Goal: Check status: Check status

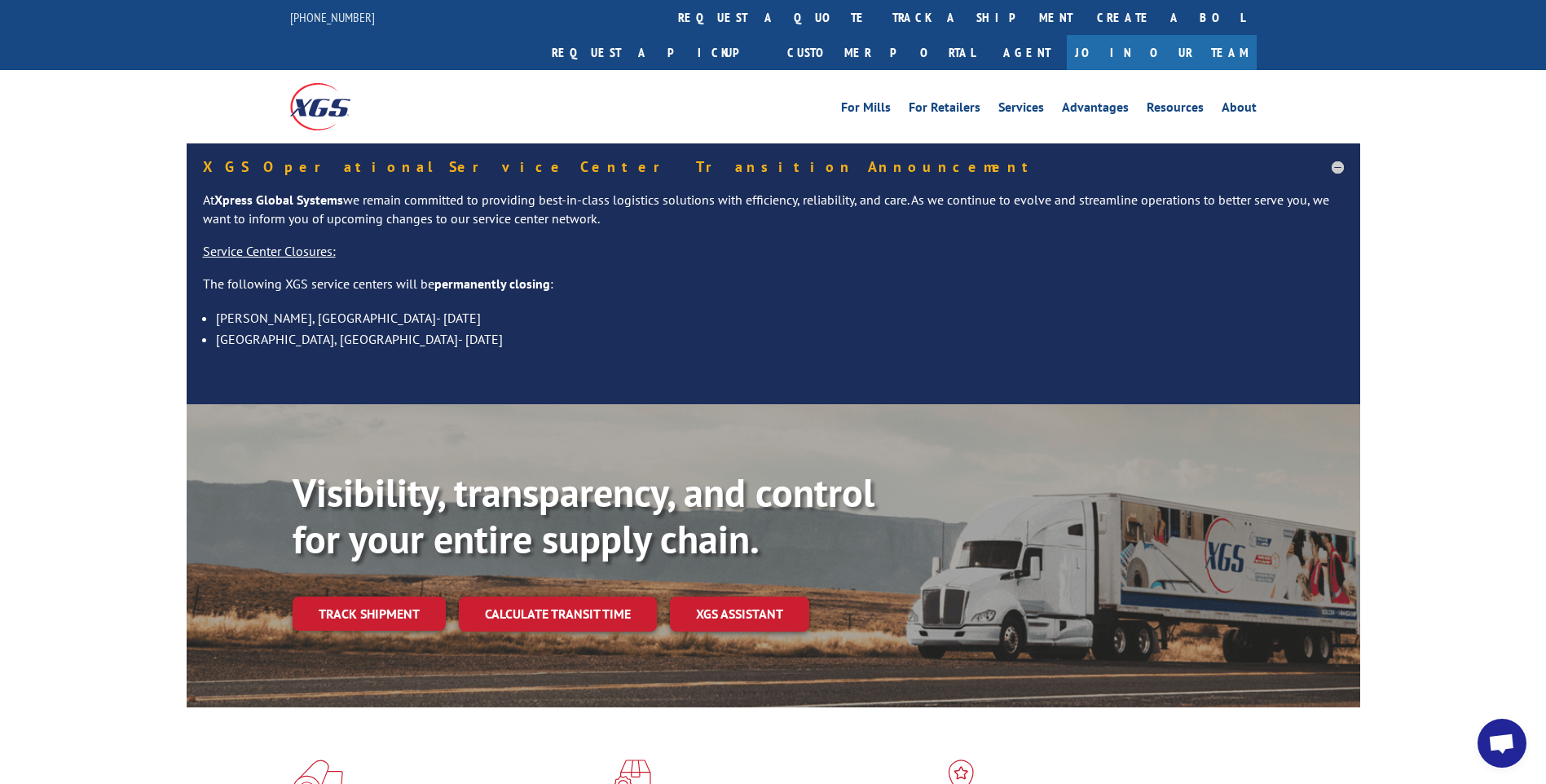
click at [880, 20] on link "track a shipment" at bounding box center [982, 17] width 205 height 35
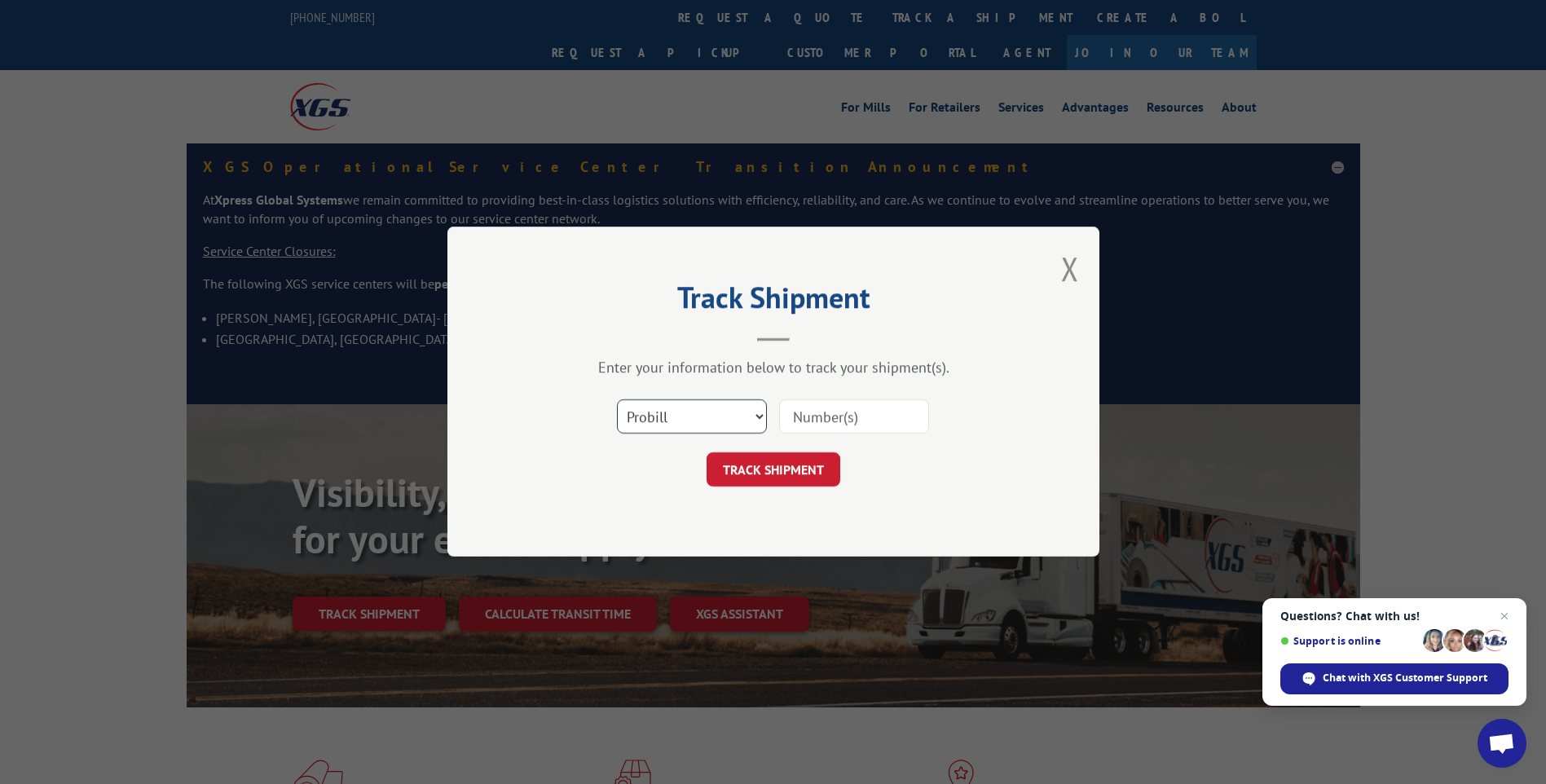
click at [665, 417] on select "Select category... Probill BOL PO" at bounding box center [692, 417] width 150 height 34
select select "po"
click at [617, 400] on select "Select category... Probill BOL PO" at bounding box center [692, 417] width 150 height 34
click at [889, 413] on input at bounding box center [854, 417] width 150 height 34
type input "TU006015"
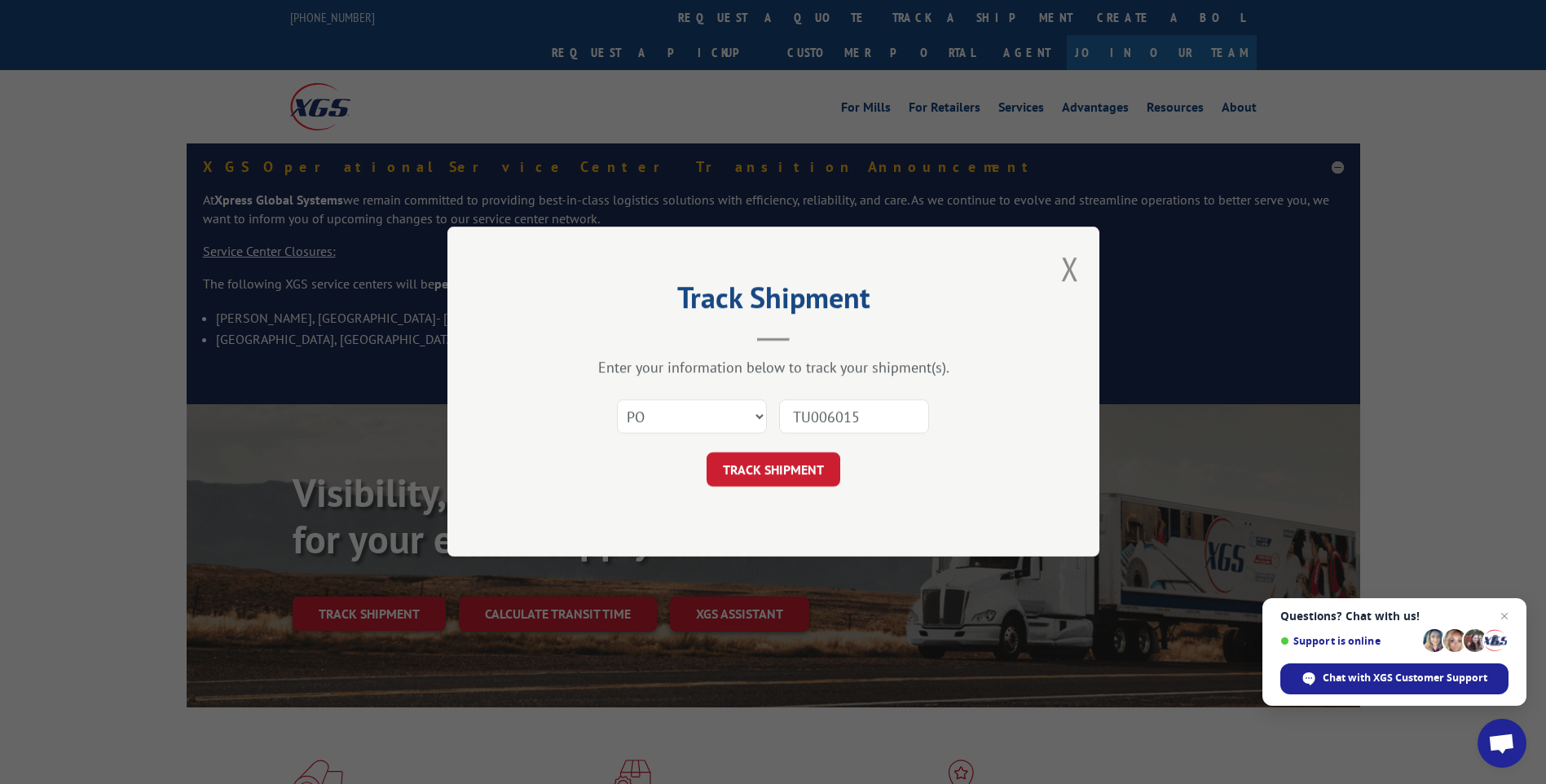
click button "TRACK SHIPMENT" at bounding box center [773, 470] width 134 height 34
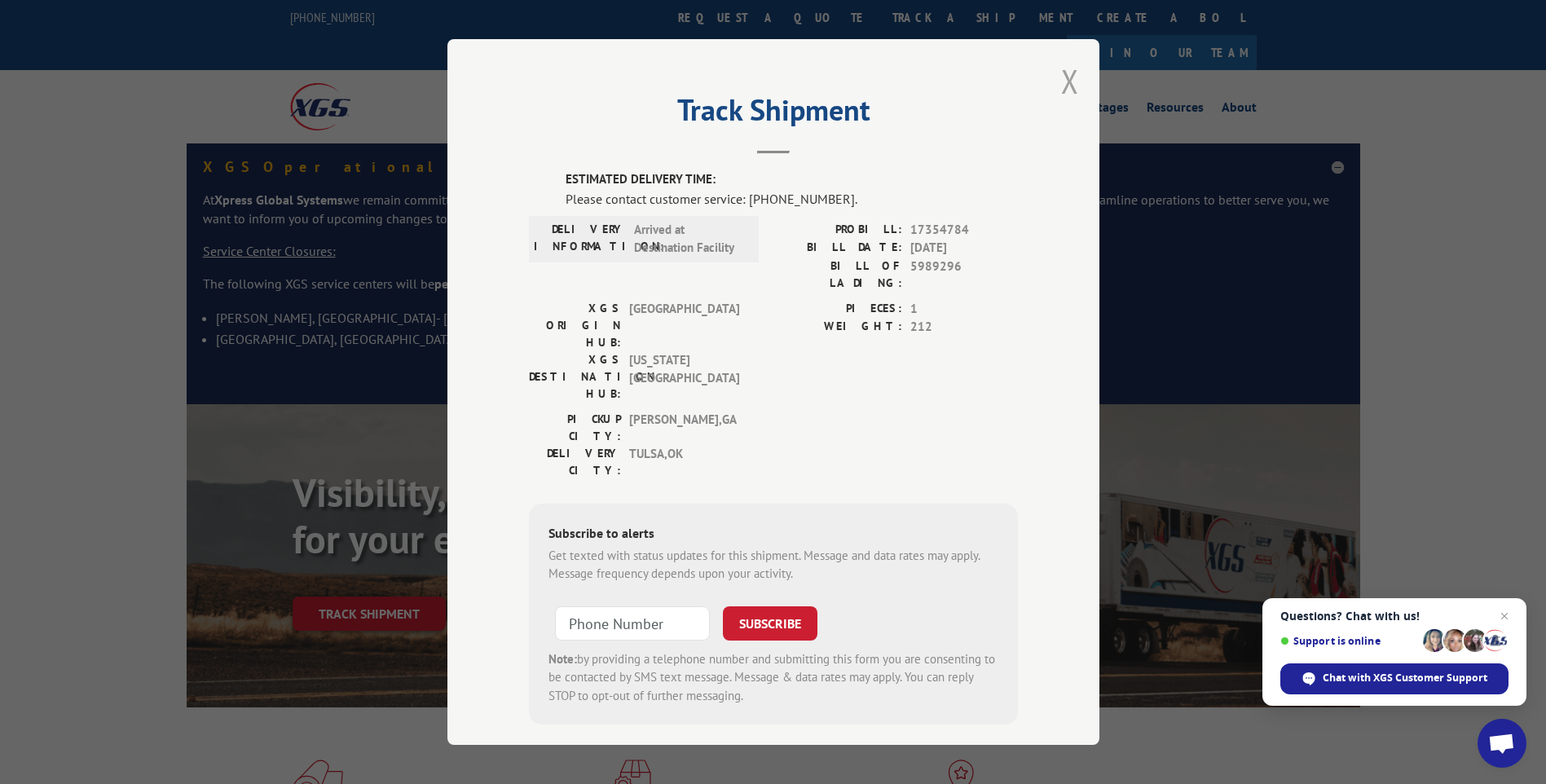
click at [1066, 82] on button "Close modal" at bounding box center [1070, 80] width 18 height 43
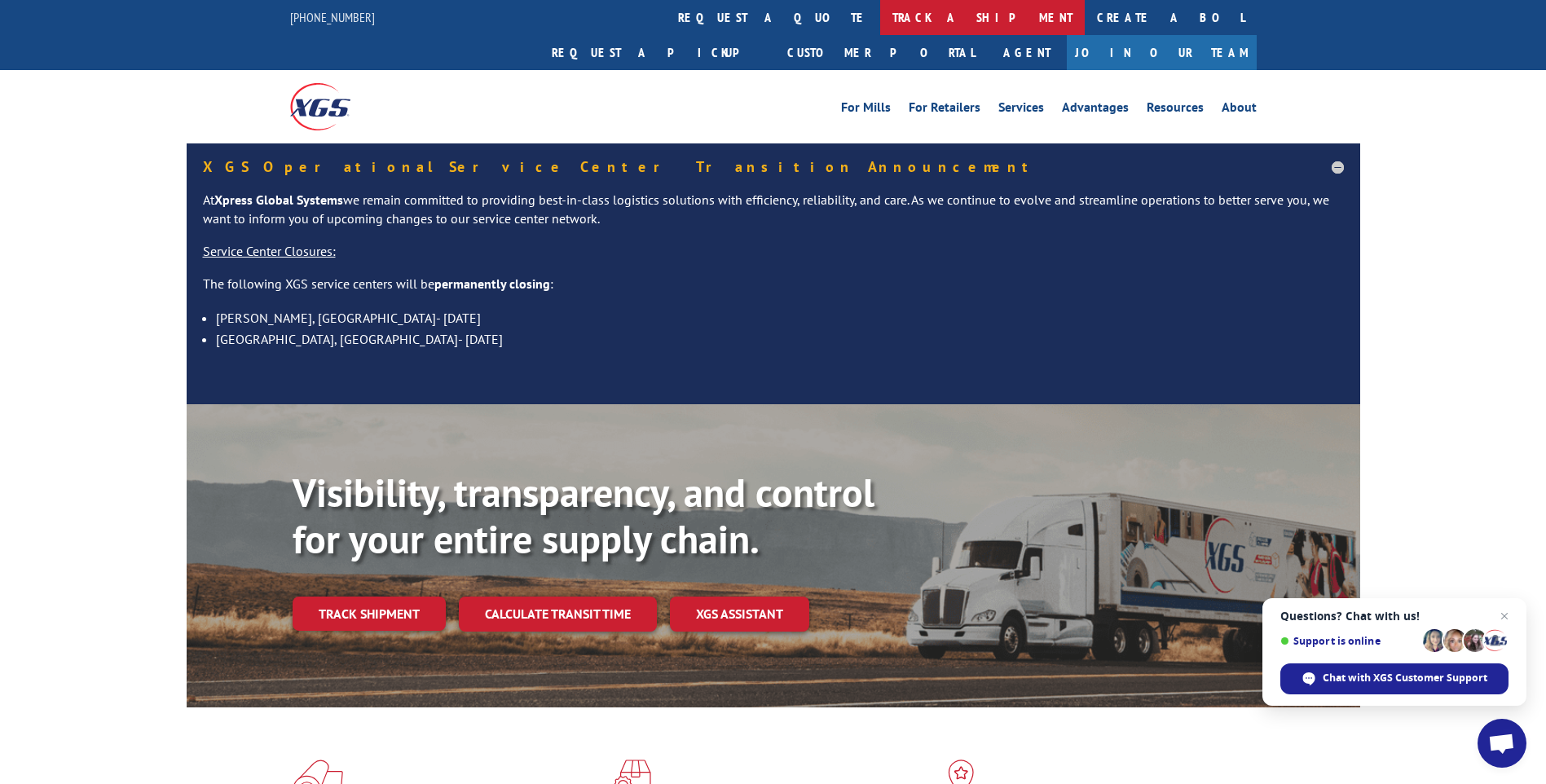
click at [880, 15] on link "track a shipment" at bounding box center [982, 17] width 205 height 35
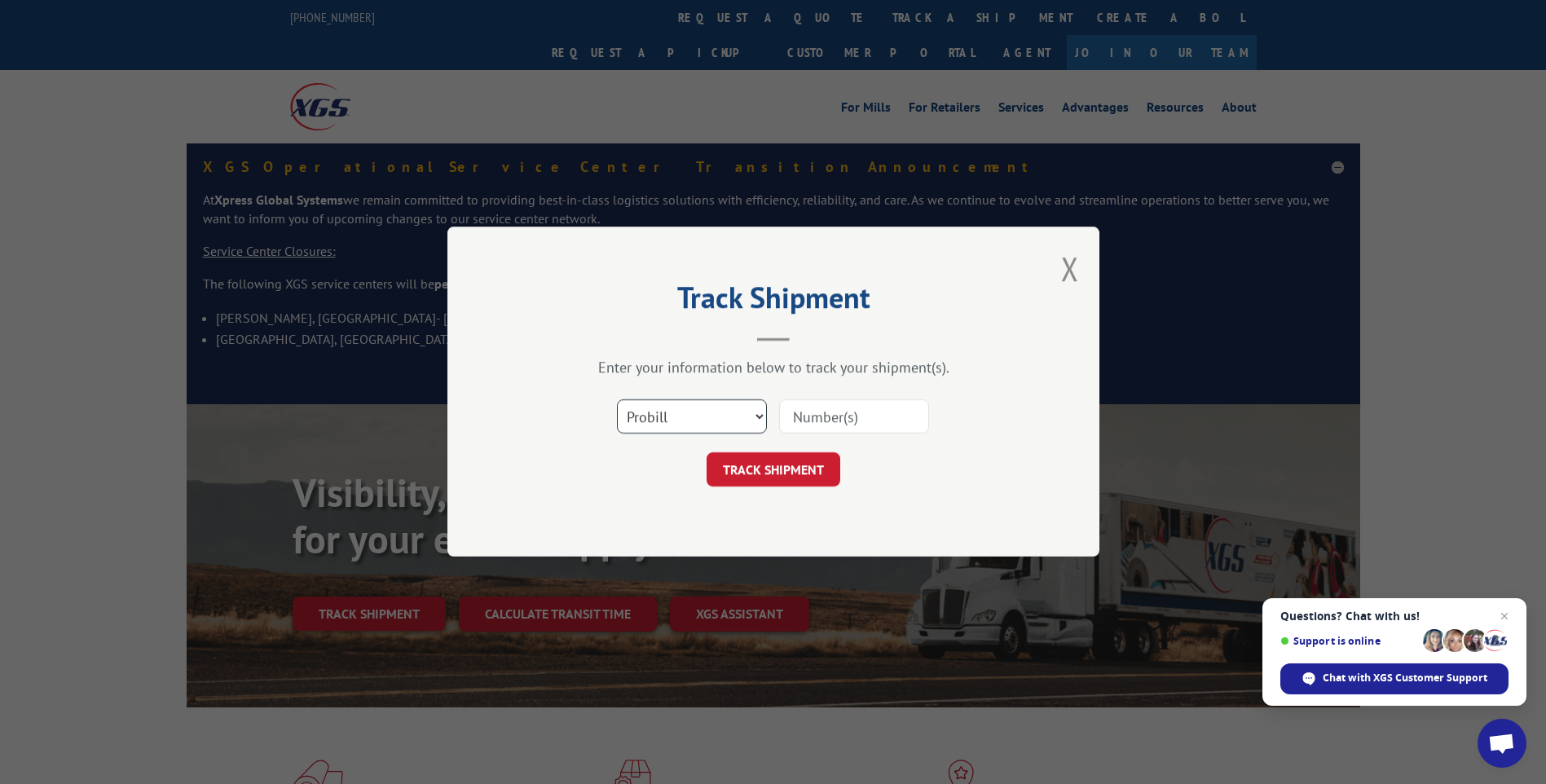
drag, startPoint x: 658, startPoint y: 415, endPoint x: 662, endPoint y: 428, distance: 13.4
click at [658, 415] on select "Select category... Probill BOL PO" at bounding box center [692, 417] width 150 height 34
select select "po"
click at [617, 400] on select "Select category... Probill BOL PO" at bounding box center [692, 417] width 150 height 34
click at [860, 408] on input at bounding box center [854, 417] width 150 height 34
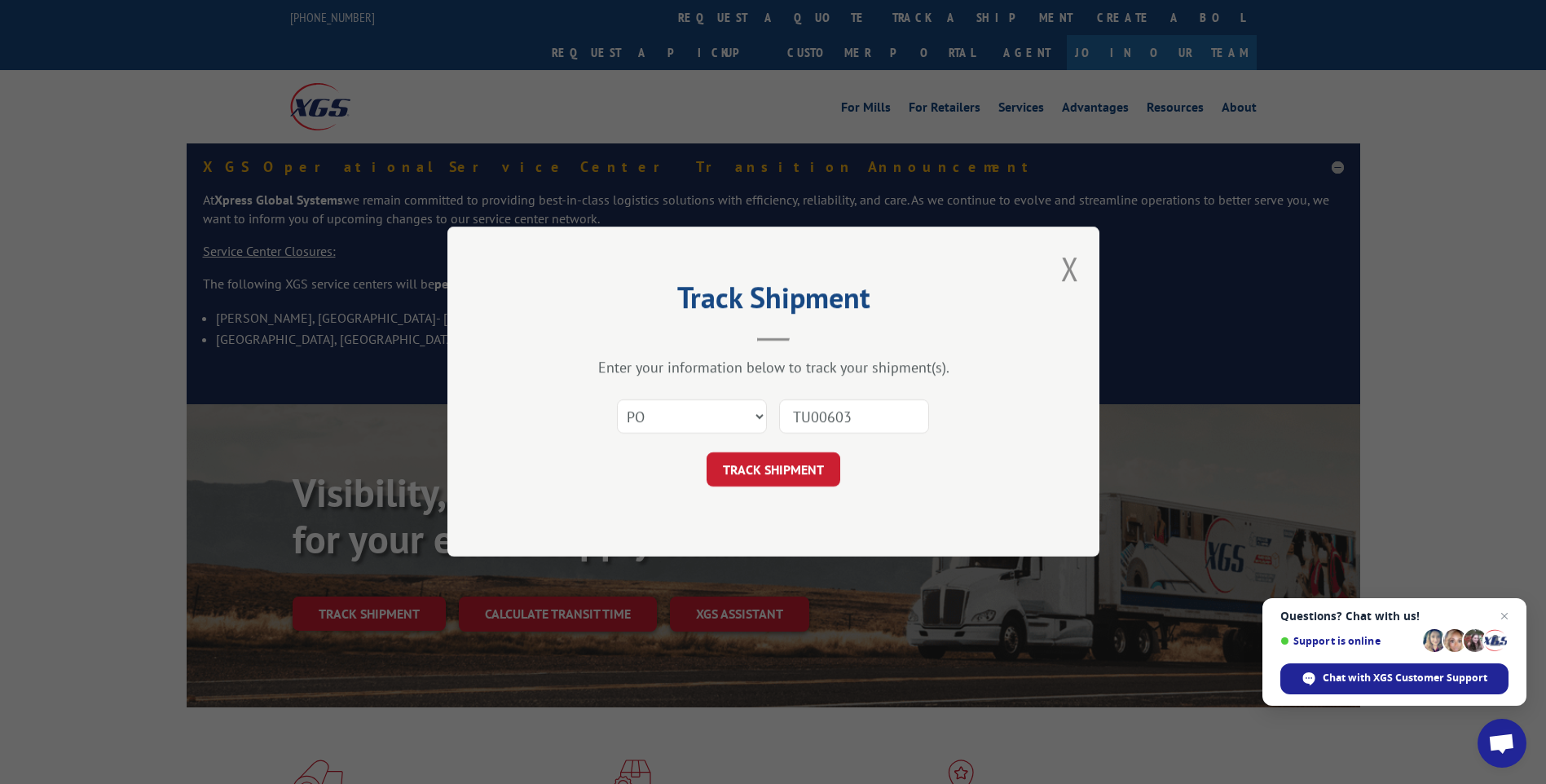
type input "TU006032"
click button "TRACK SHIPMENT" at bounding box center [773, 470] width 134 height 34
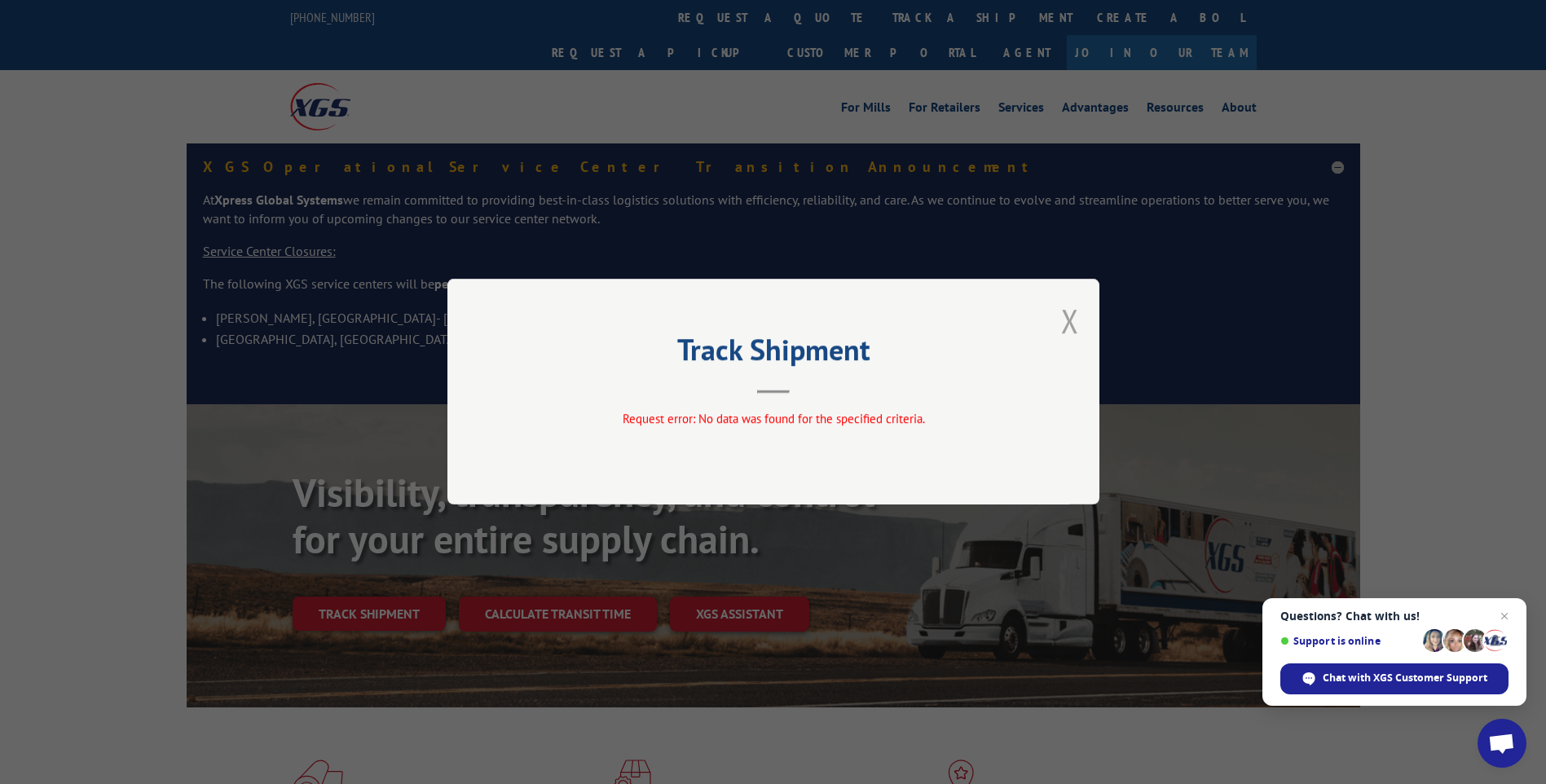
click at [1068, 318] on button "Close modal" at bounding box center [1070, 320] width 18 height 43
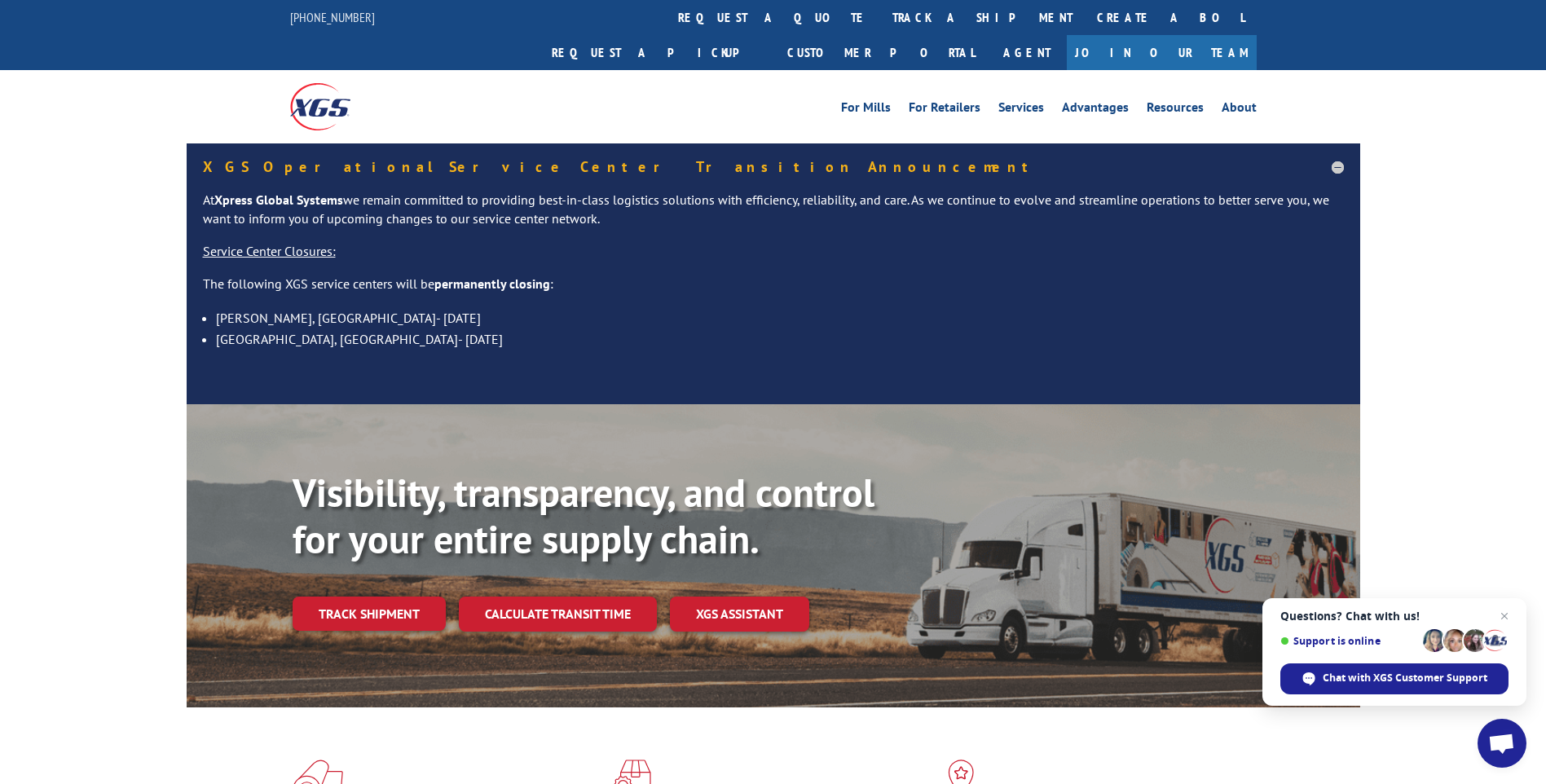
drag, startPoint x: 706, startPoint y: 12, endPoint x: 716, endPoint y: 26, distance: 17.4
click at [880, 12] on link "track a shipment" at bounding box center [982, 17] width 205 height 35
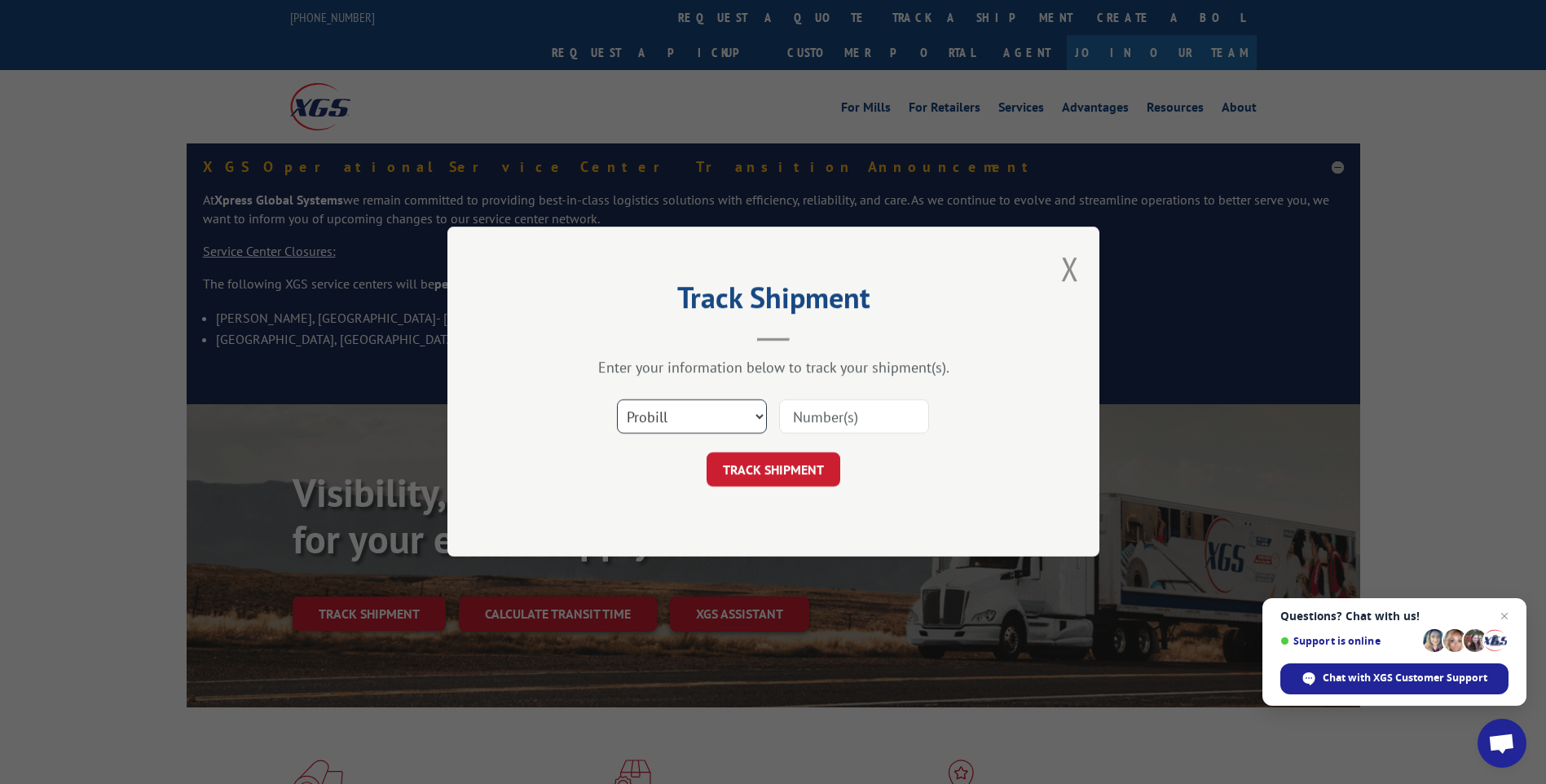
click at [646, 416] on select "Select category... Probill BOL PO" at bounding box center [692, 417] width 150 height 34
select select "po"
click at [617, 400] on select "Select category... Probill BOL PO" at bounding box center [692, 417] width 150 height 34
click at [888, 422] on input at bounding box center [854, 417] width 150 height 34
type input "TU006052"
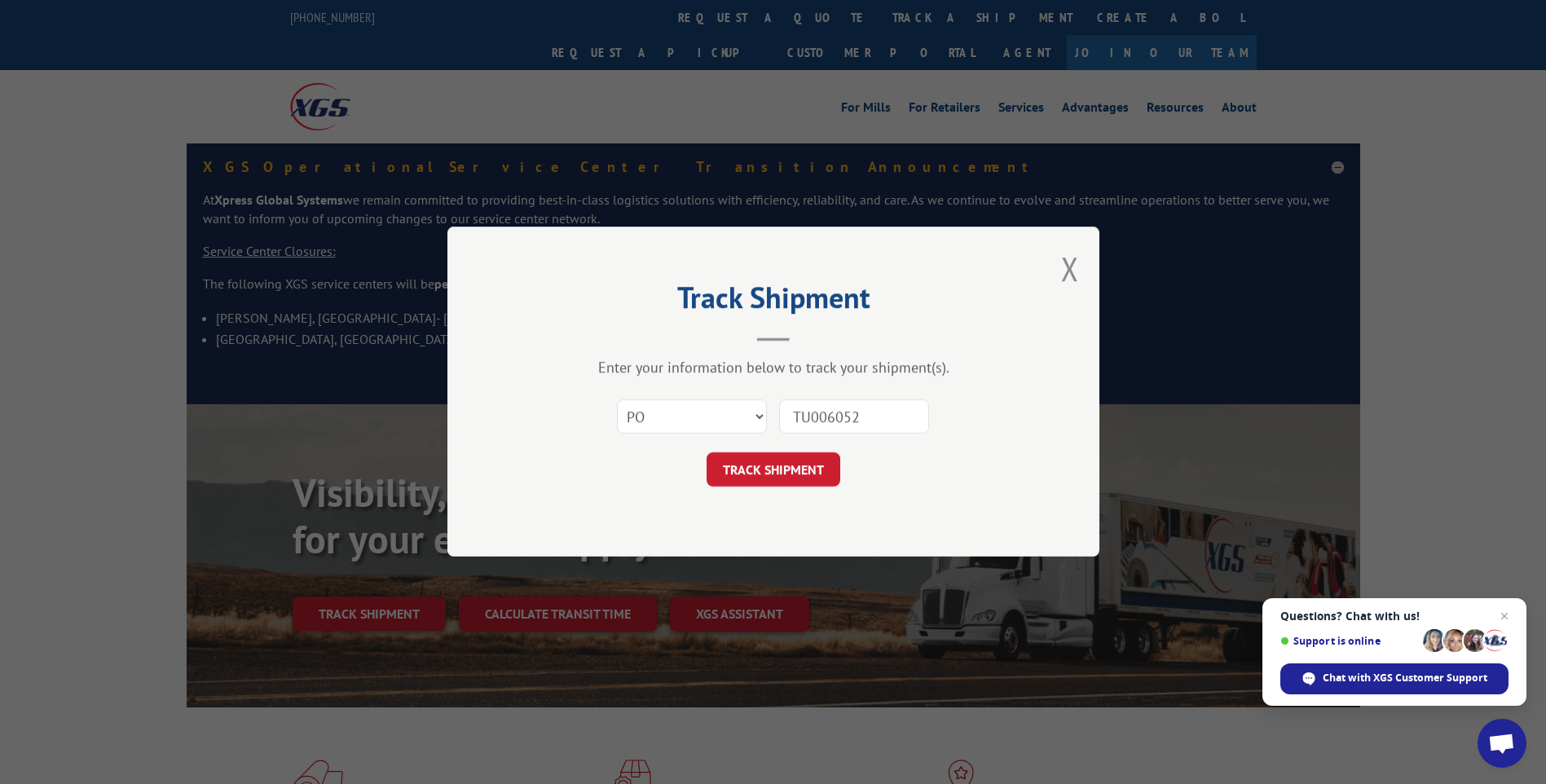
click button "TRACK SHIPMENT" at bounding box center [773, 470] width 134 height 34
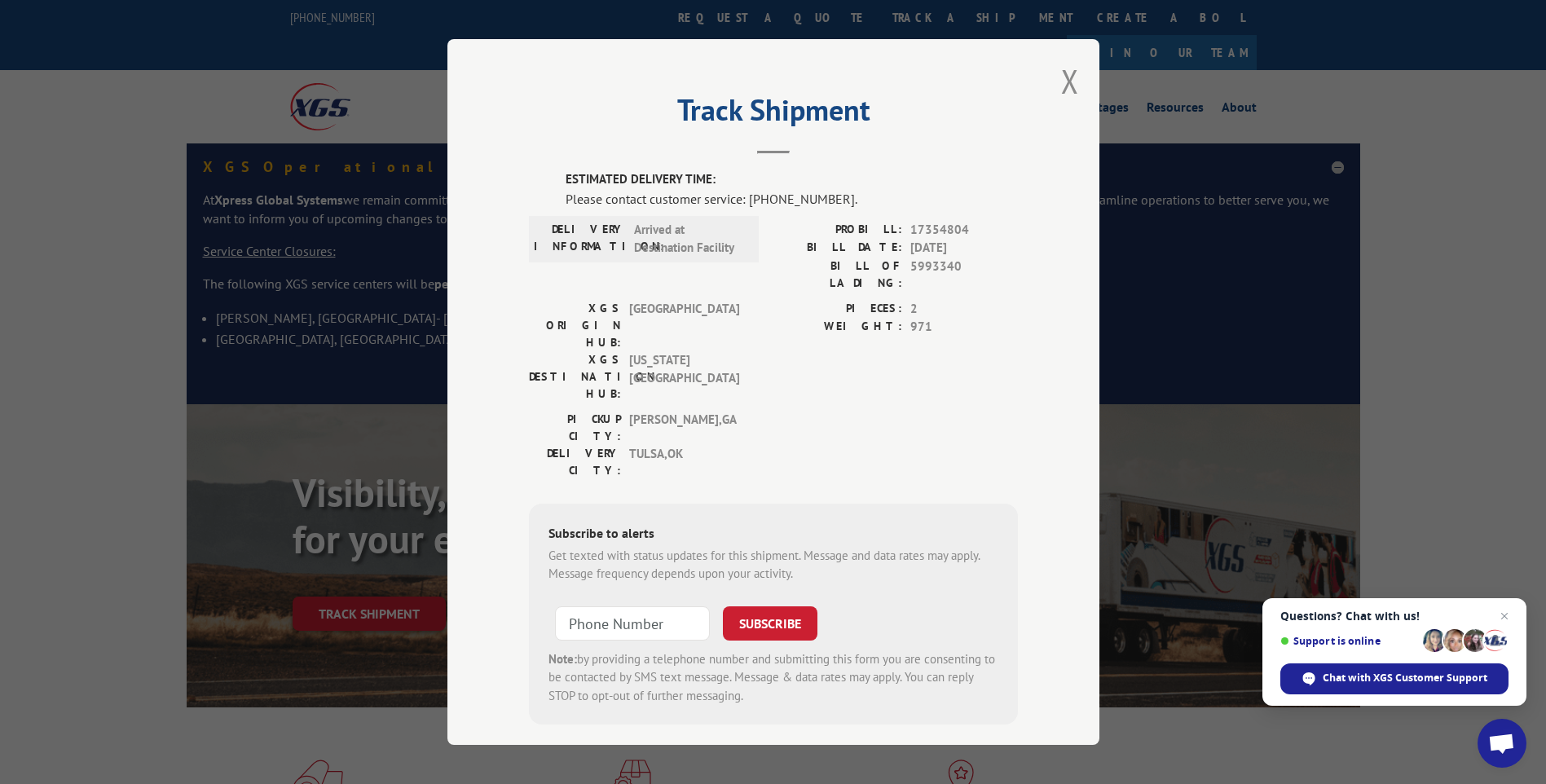
click at [1071, 84] on button "Close modal" at bounding box center [1070, 80] width 18 height 43
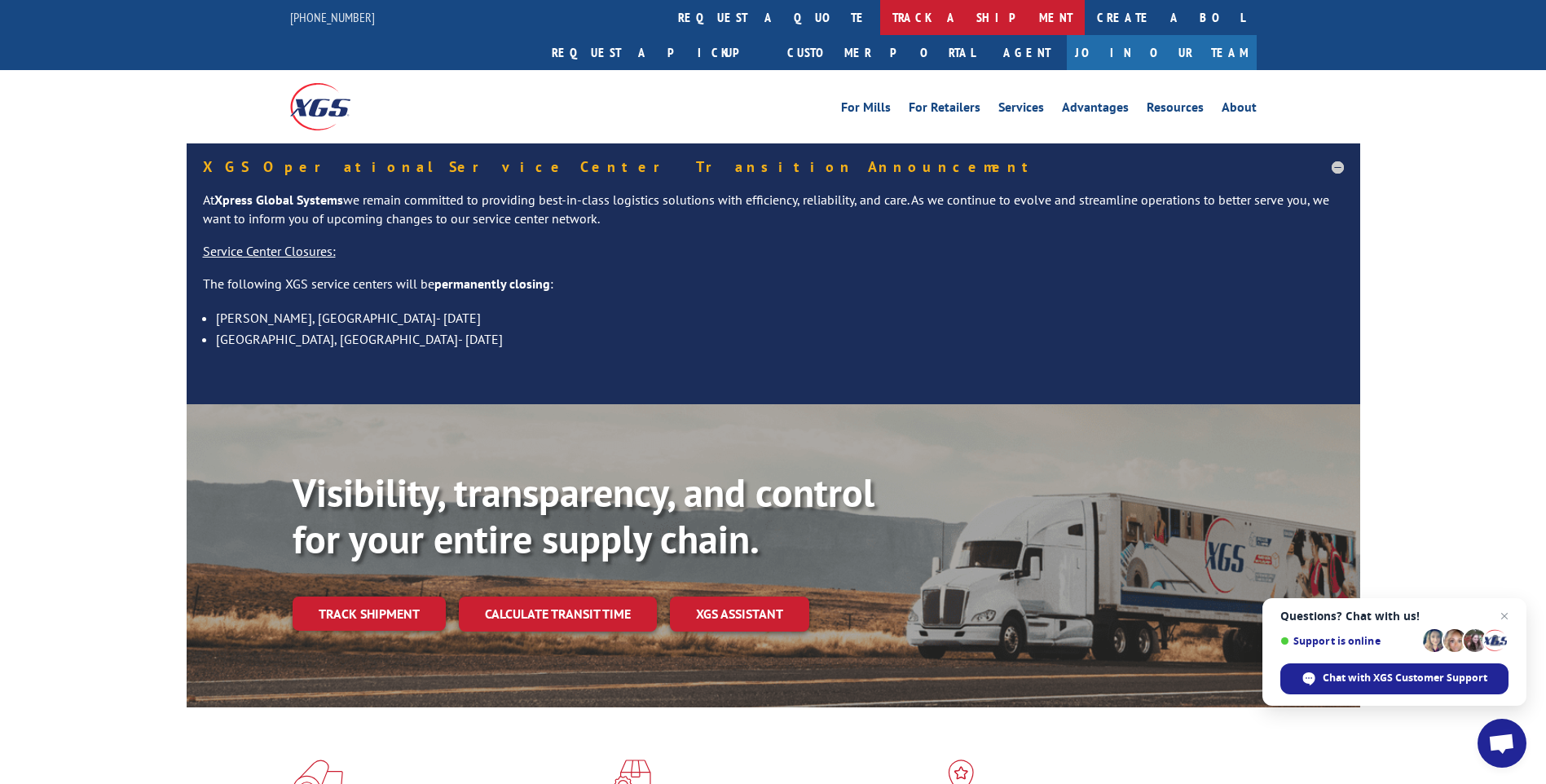
click at [880, 13] on link "track a shipment" at bounding box center [982, 17] width 205 height 35
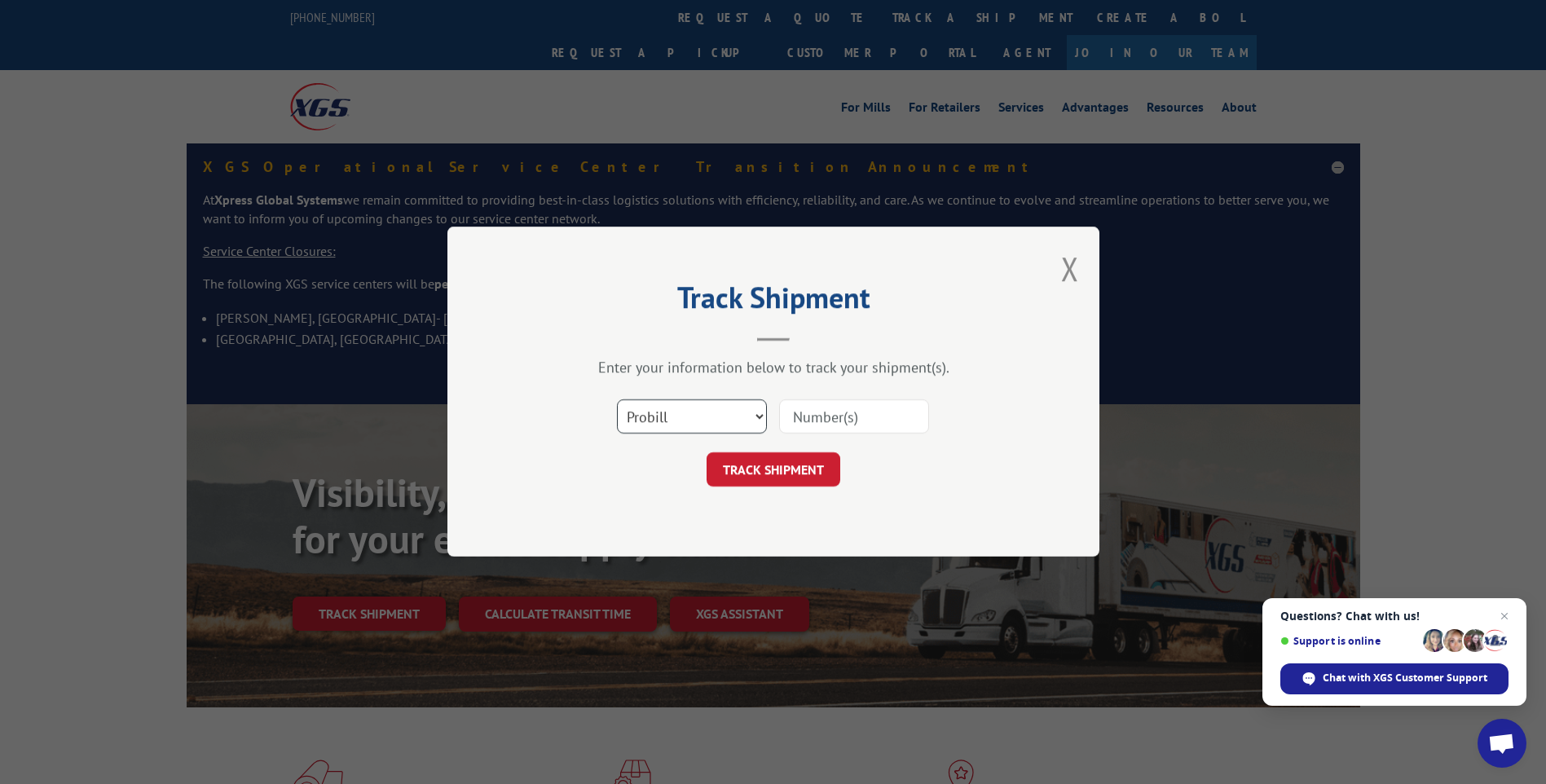
click at [736, 425] on select "Select category... Probill BOL PO" at bounding box center [692, 417] width 150 height 34
select select "po"
click at [617, 400] on select "Select category... Probill BOL PO" at bounding box center [692, 417] width 150 height 34
click at [821, 421] on input at bounding box center [854, 417] width 150 height 34
type input "TU006057"
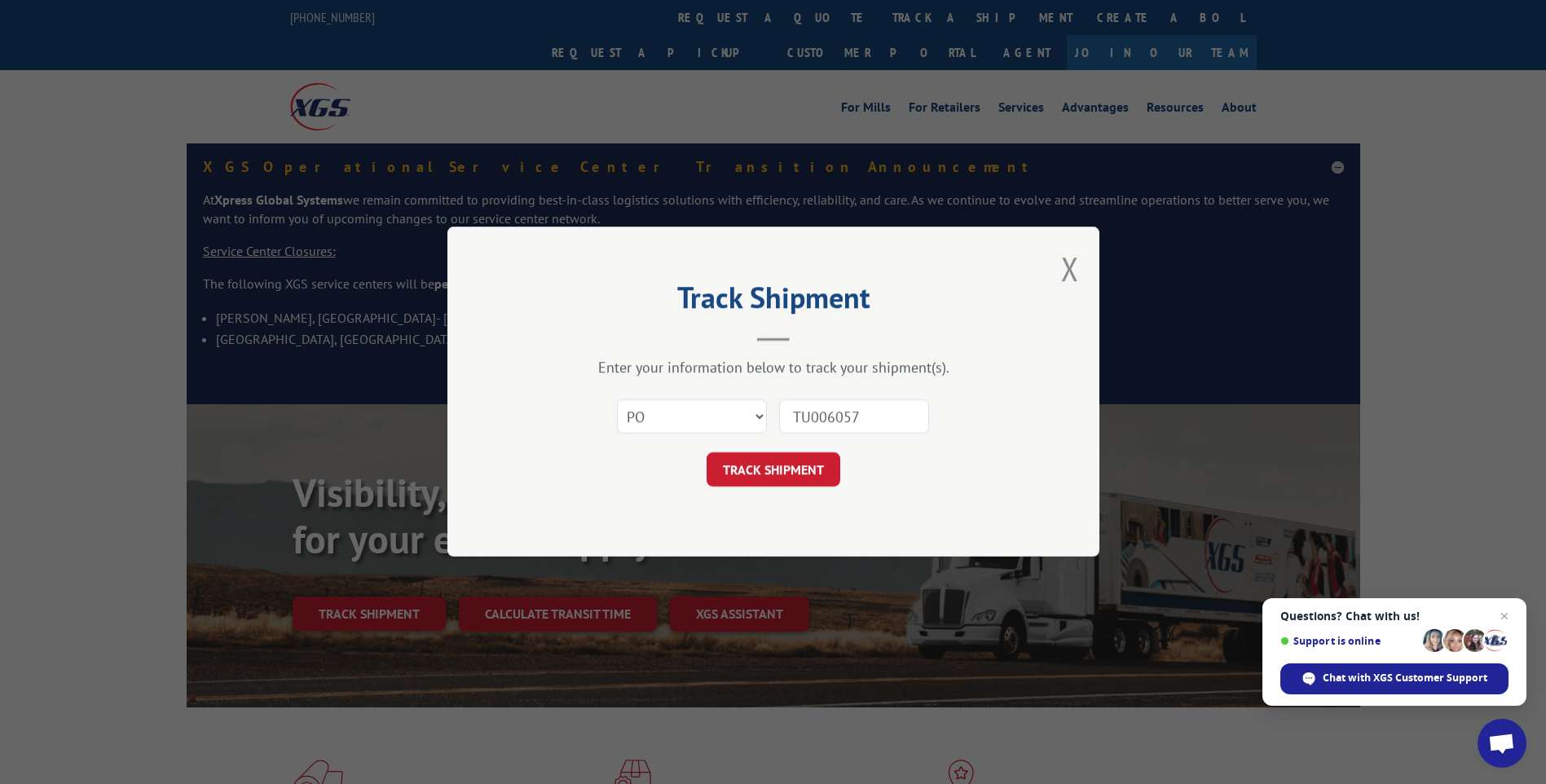
click button "TRACK SHIPMENT" at bounding box center [773, 470] width 134 height 34
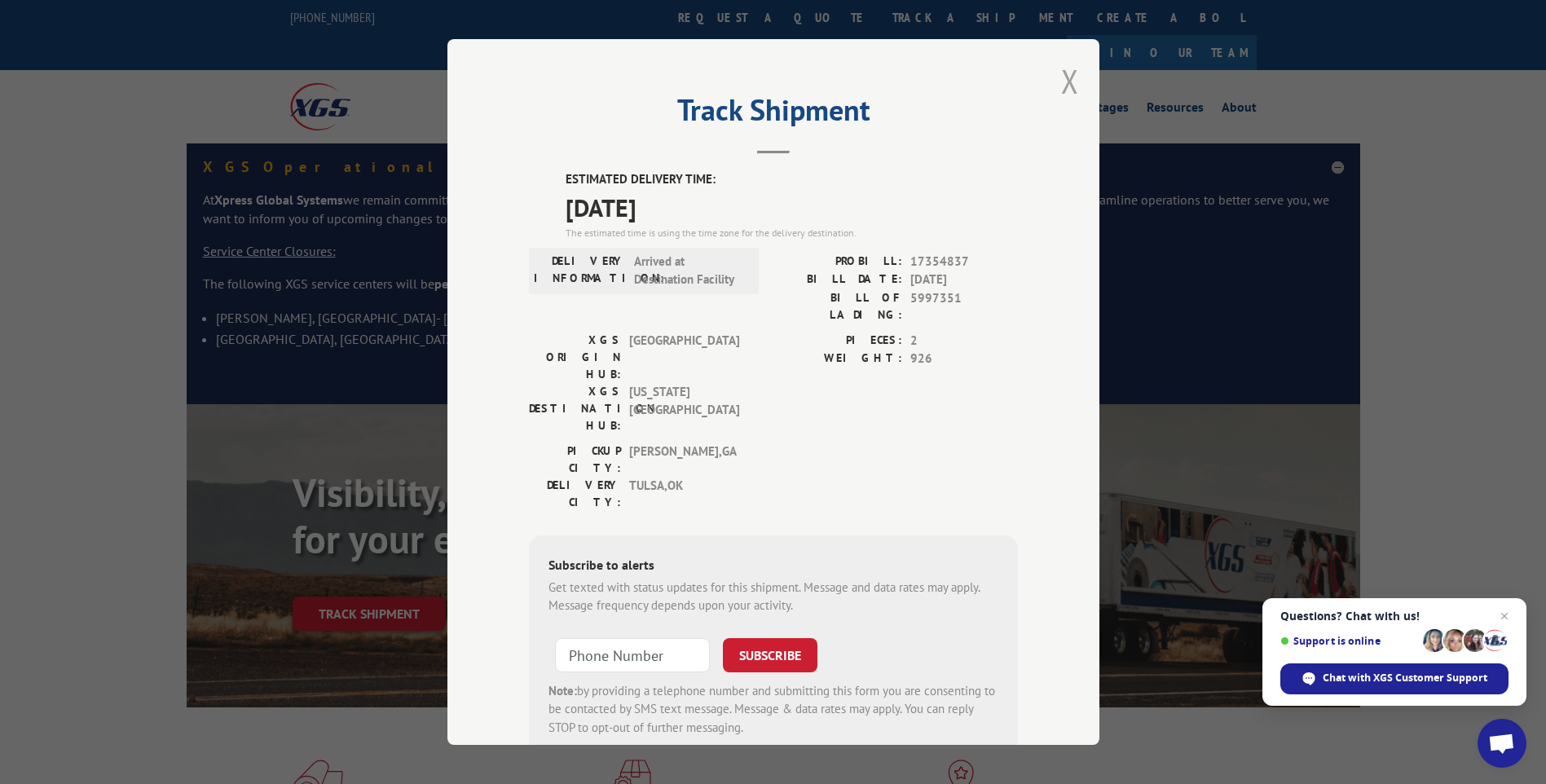
click at [1061, 78] on button "Close modal" at bounding box center [1070, 80] width 18 height 43
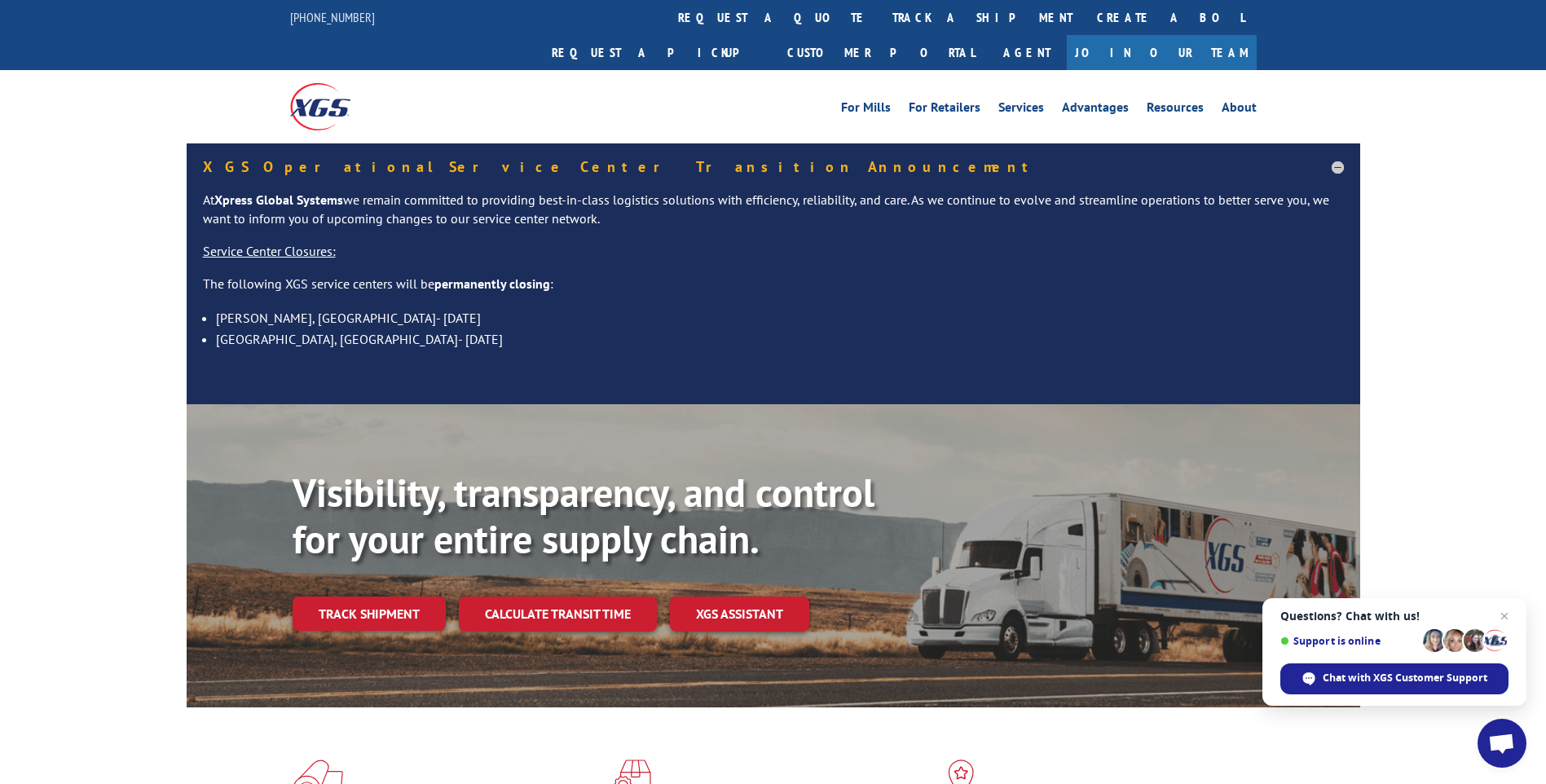
click at [880, 20] on link "track a shipment" at bounding box center [982, 17] width 205 height 35
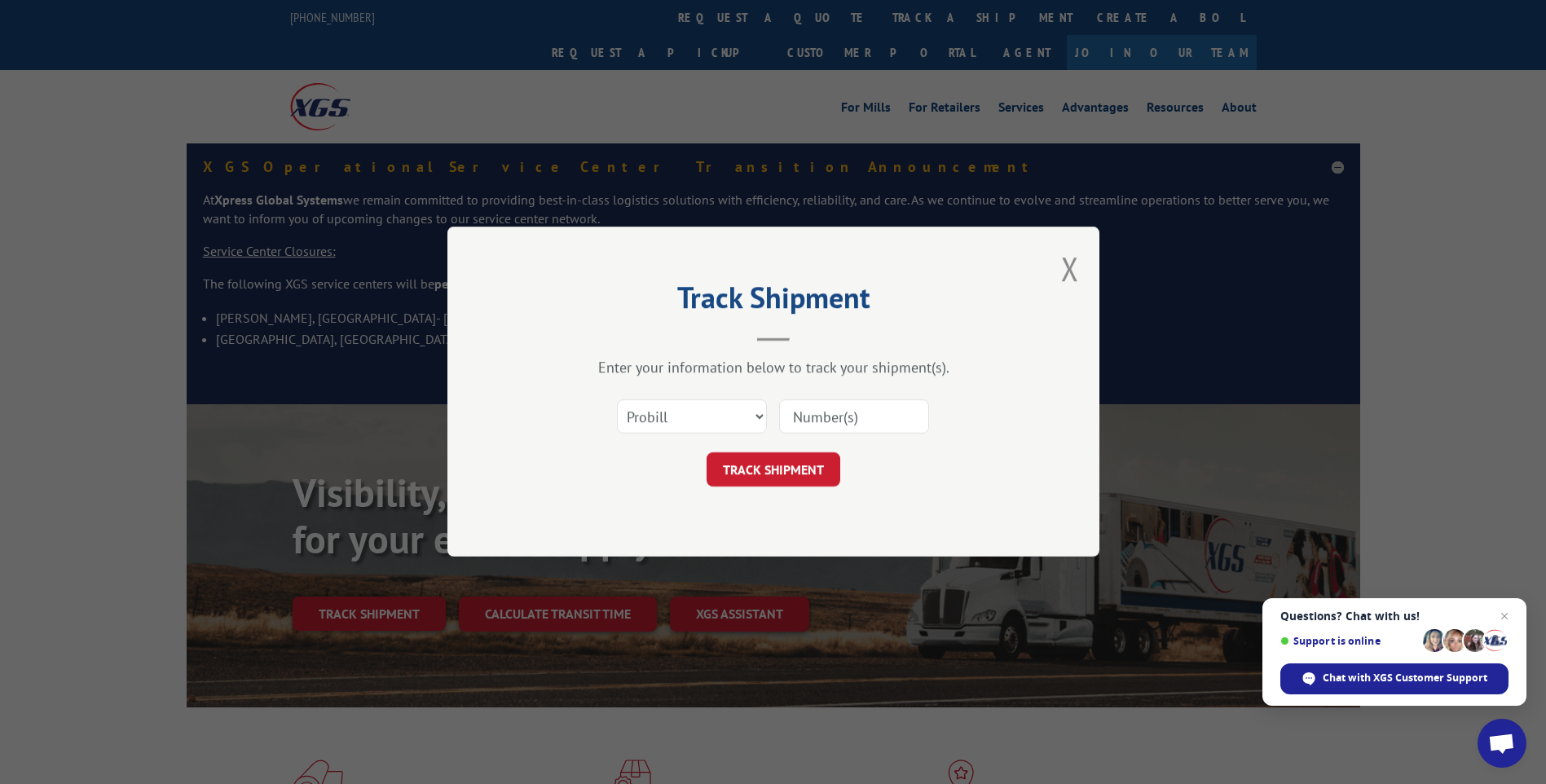
click at [678, 436] on div "Select category... Probill BOL PO" at bounding box center [773, 417] width 489 height 54
click at [646, 416] on select "Select category... Probill BOL PO" at bounding box center [692, 417] width 150 height 34
select select "po"
click at [617, 400] on select "Select category... Probill BOL PO" at bounding box center [692, 417] width 150 height 34
click at [820, 418] on input at bounding box center [854, 417] width 150 height 34
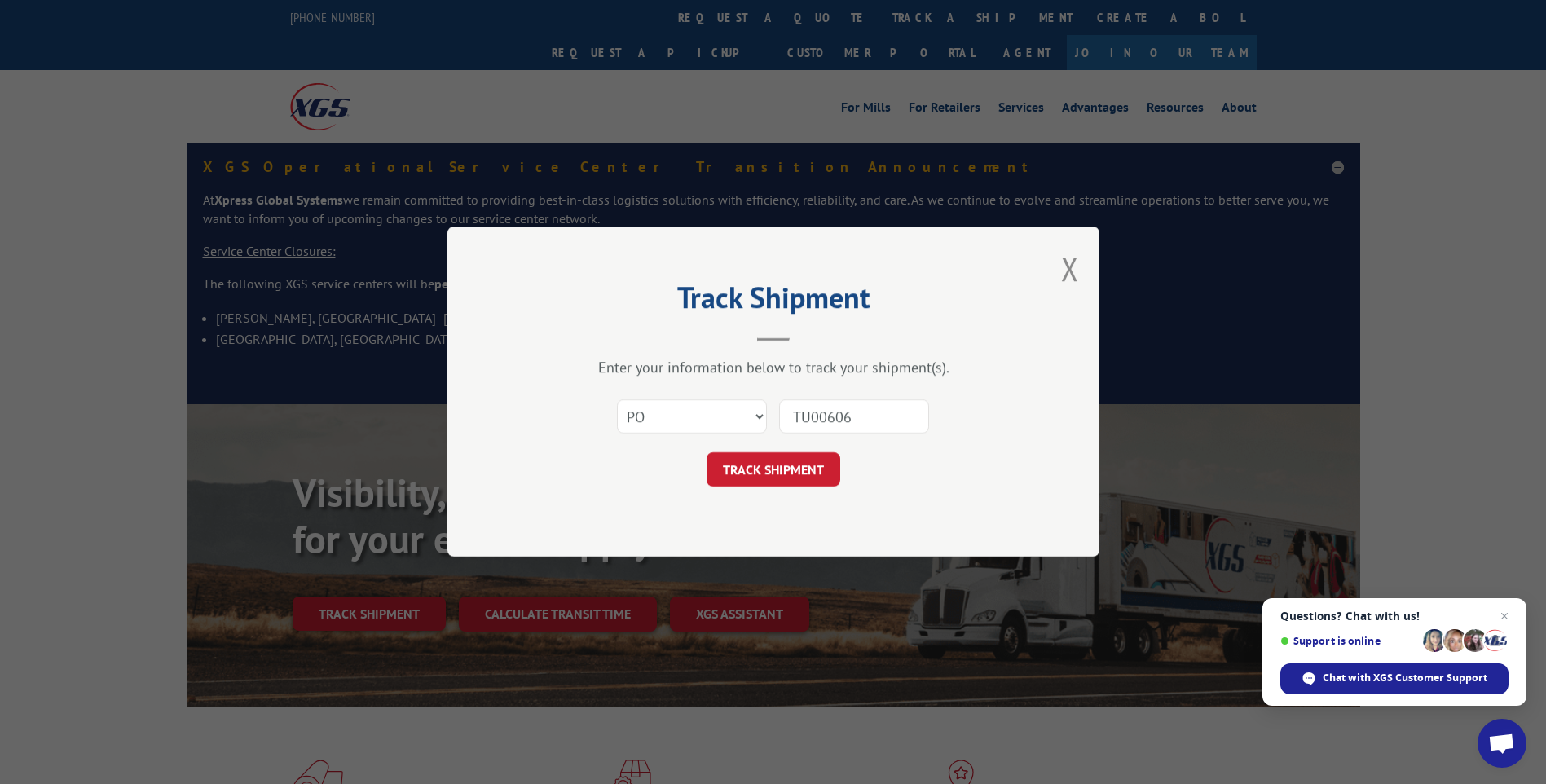
type input "TU006063"
click button "TRACK SHIPMENT" at bounding box center [773, 470] width 134 height 34
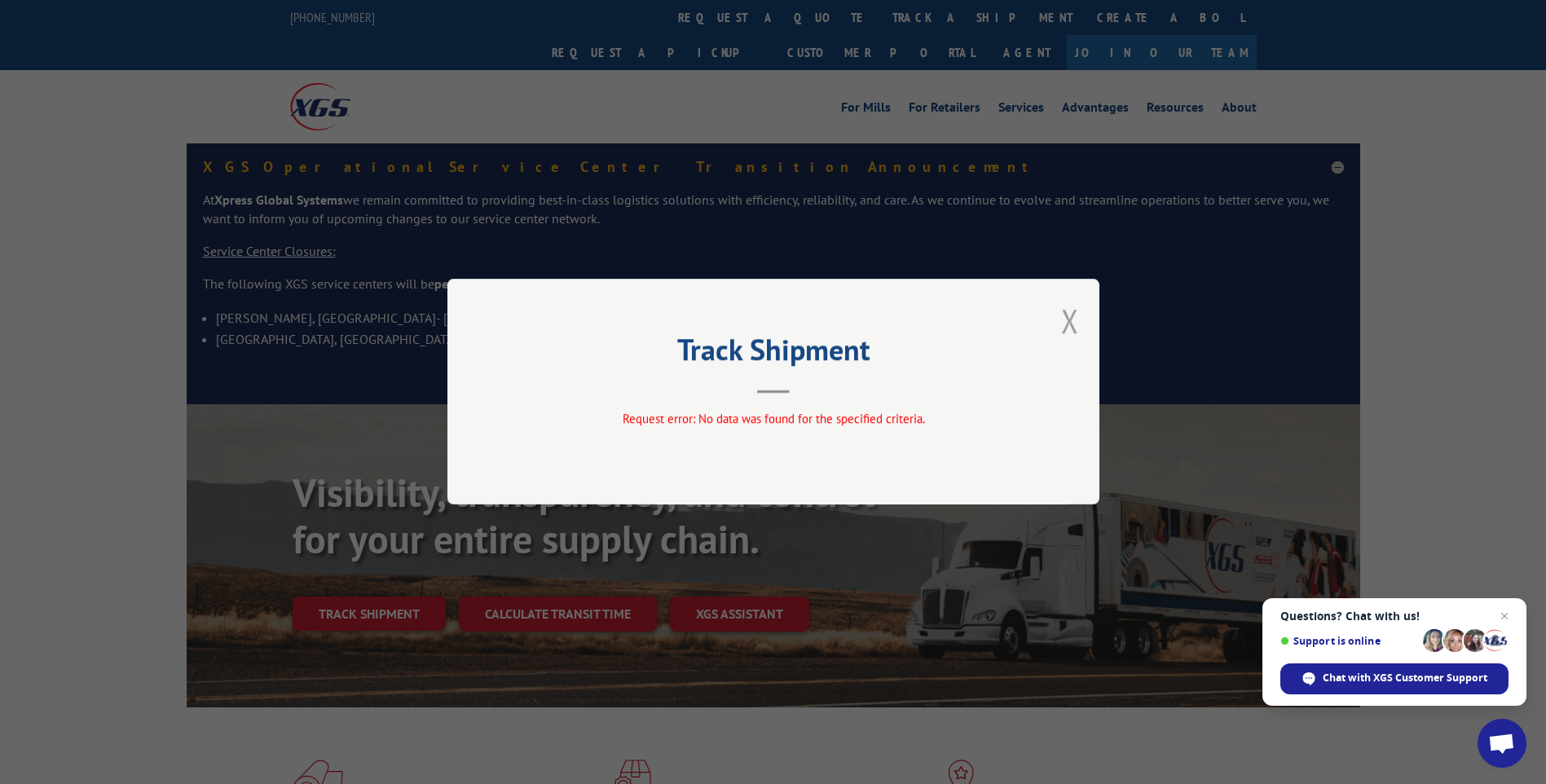
click at [1071, 319] on button "Close modal" at bounding box center [1070, 320] width 18 height 43
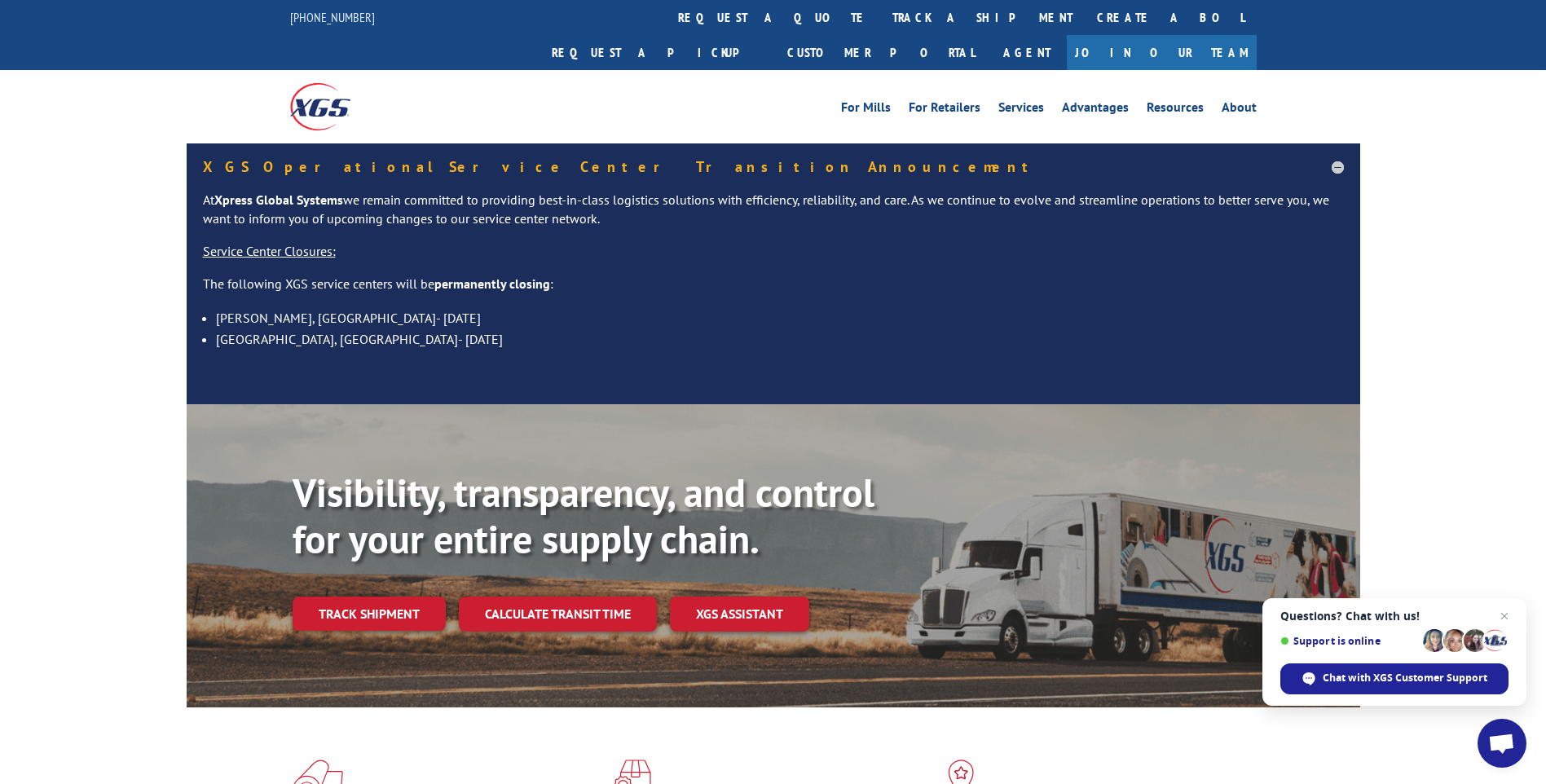
drag, startPoint x: 741, startPoint y: 22, endPoint x: 749, endPoint y: 37, distance: 16.8
click at [880, 22] on link "track a shipment" at bounding box center [982, 17] width 205 height 35
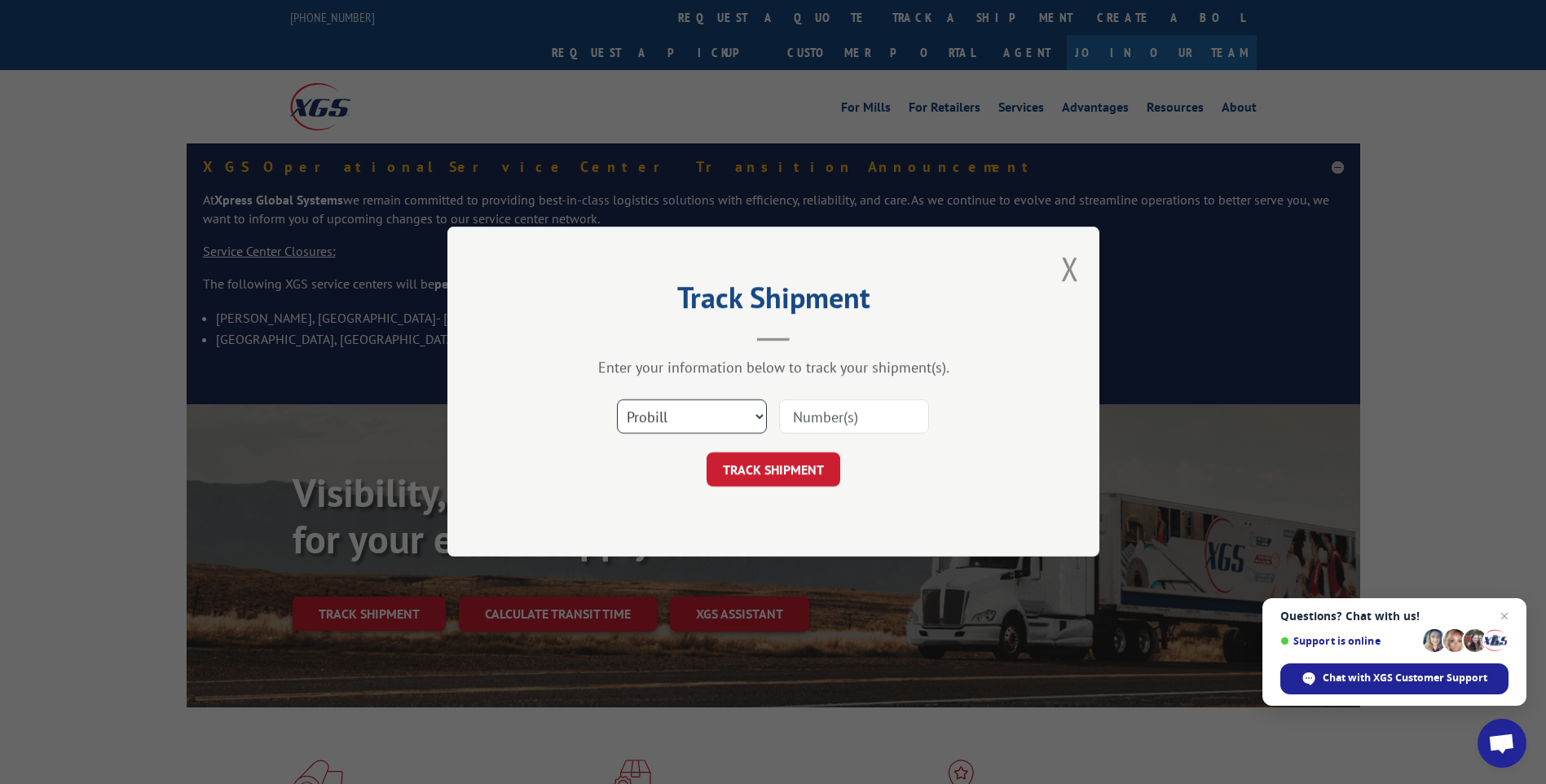
click at [646, 422] on select "Select category... Probill BOL PO" at bounding box center [692, 417] width 150 height 34
select select "po"
click at [617, 400] on select "Select category... Probill BOL PO" at bounding box center [692, 417] width 150 height 34
click at [820, 416] on input at bounding box center [854, 417] width 150 height 34
type input "TU006074"
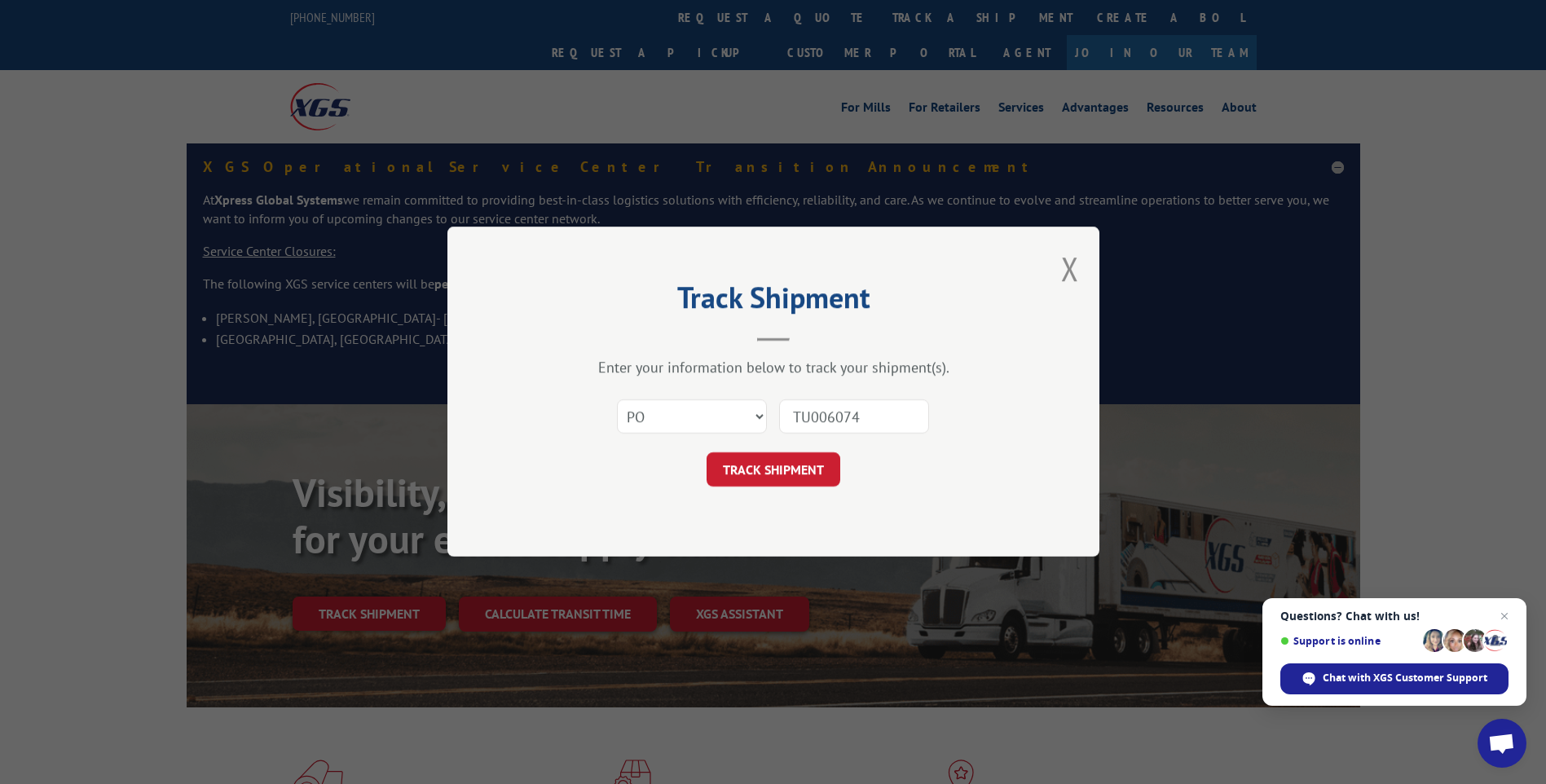
click button "TRACK SHIPMENT" at bounding box center [773, 470] width 134 height 34
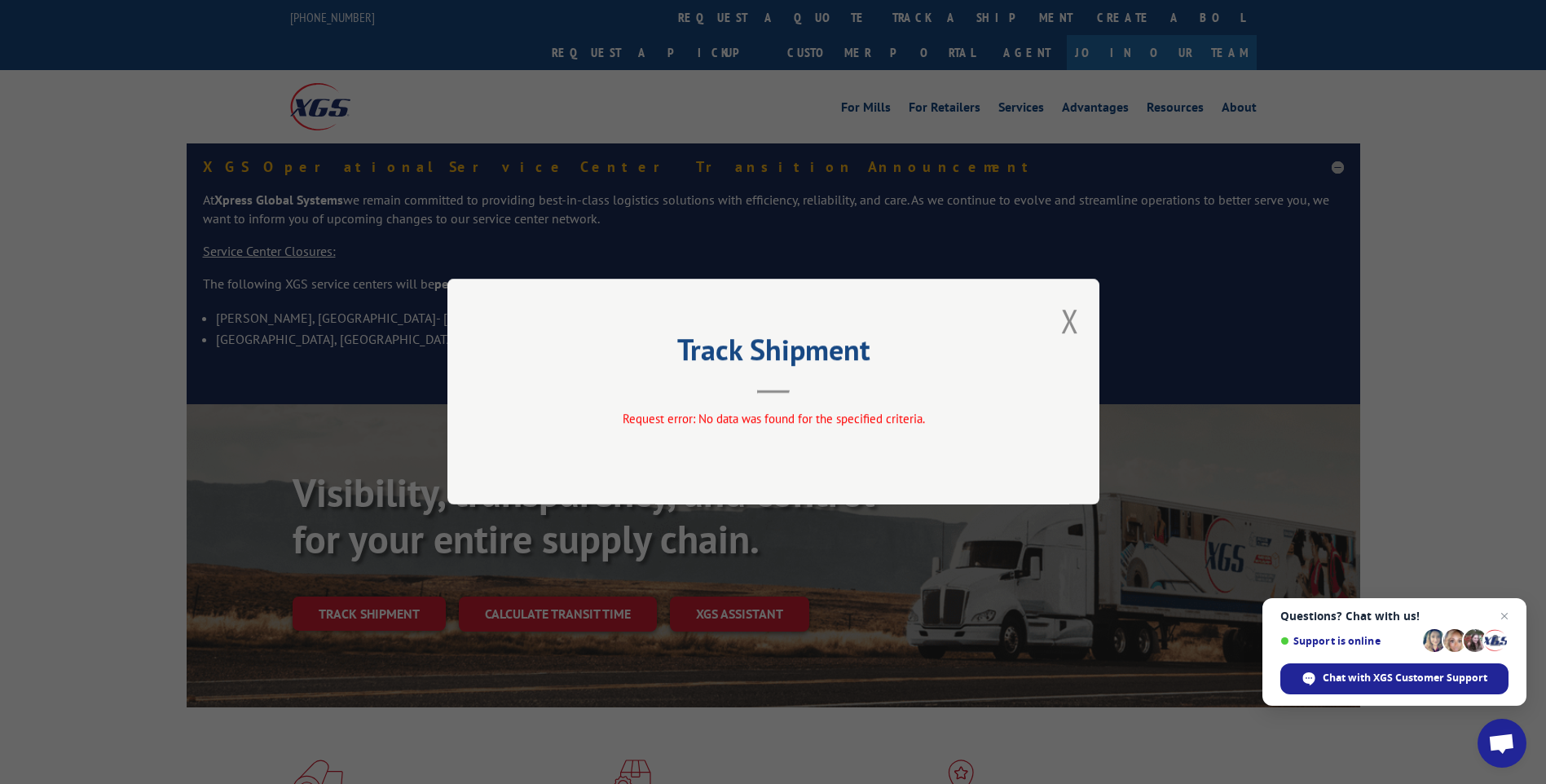
click at [1072, 317] on button "Close modal" at bounding box center [1070, 320] width 18 height 43
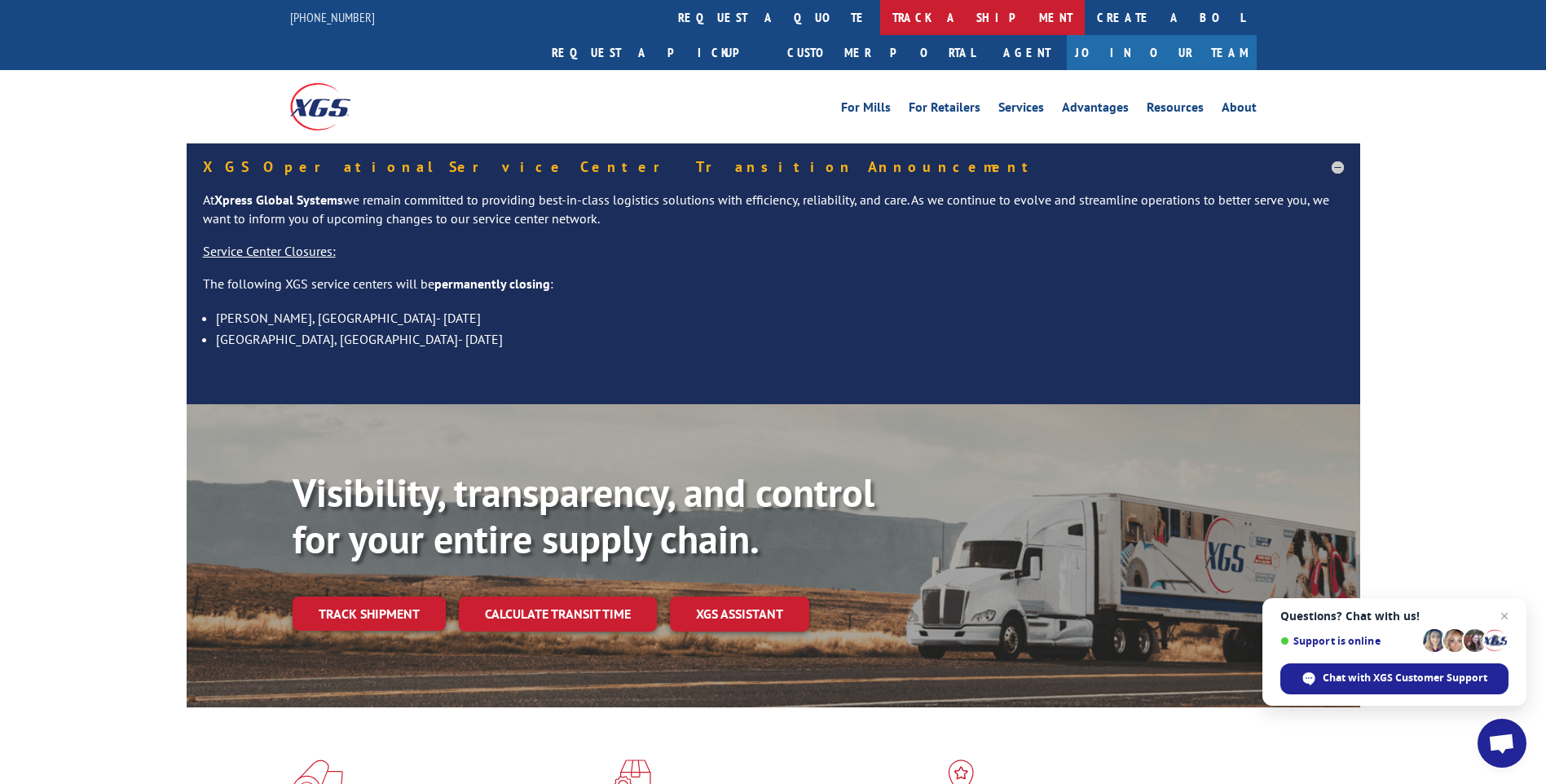
click at [880, 17] on link "track a shipment" at bounding box center [982, 17] width 205 height 35
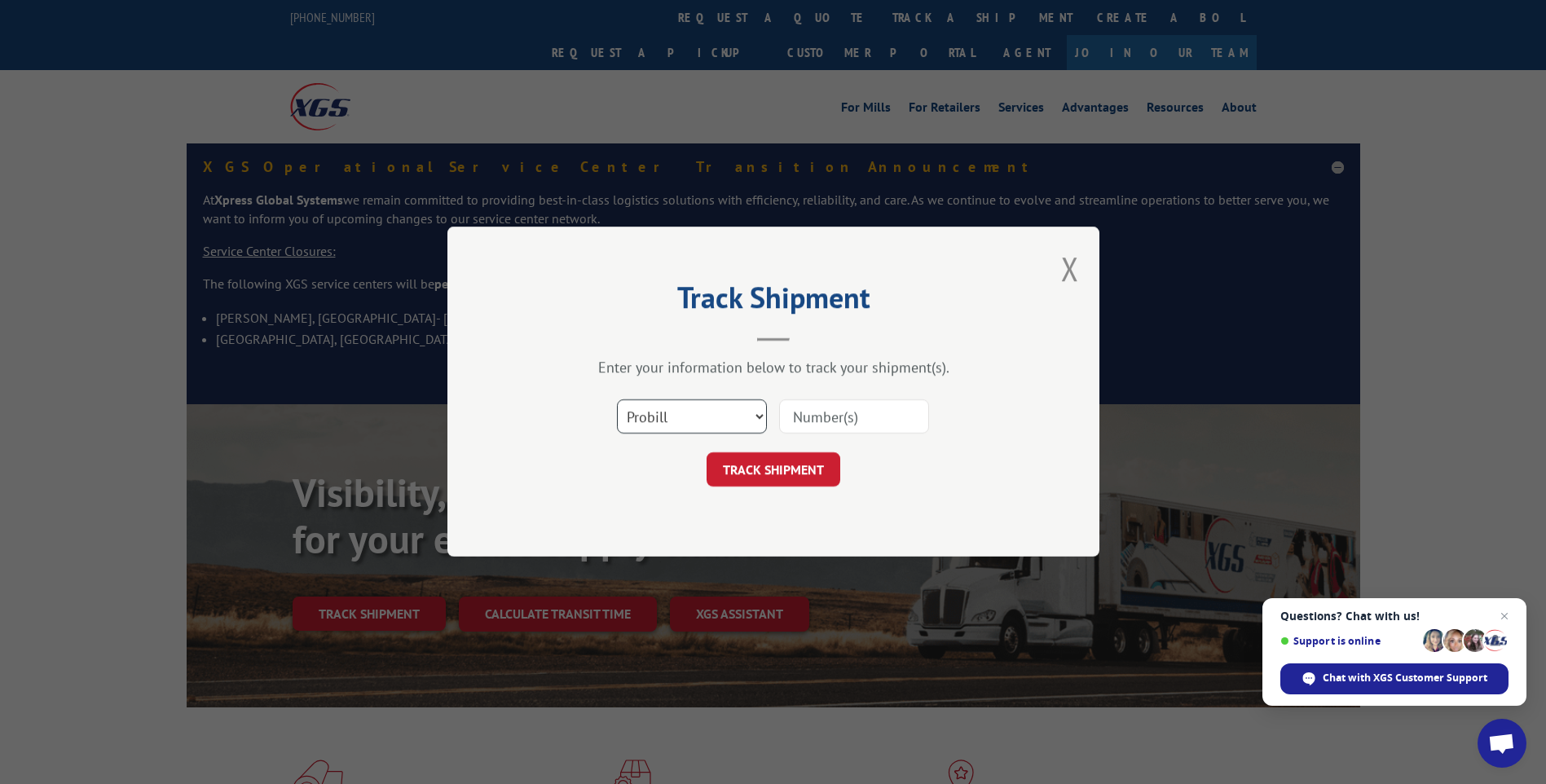
drag, startPoint x: 674, startPoint y: 420, endPoint x: 680, endPoint y: 430, distance: 12.4
click at [674, 420] on select "Select category... Probill BOL PO" at bounding box center [692, 417] width 150 height 34
select select "po"
click at [617, 400] on select "Select category... Probill BOL PO" at bounding box center [692, 417] width 150 height 34
click at [830, 416] on input at bounding box center [854, 417] width 150 height 34
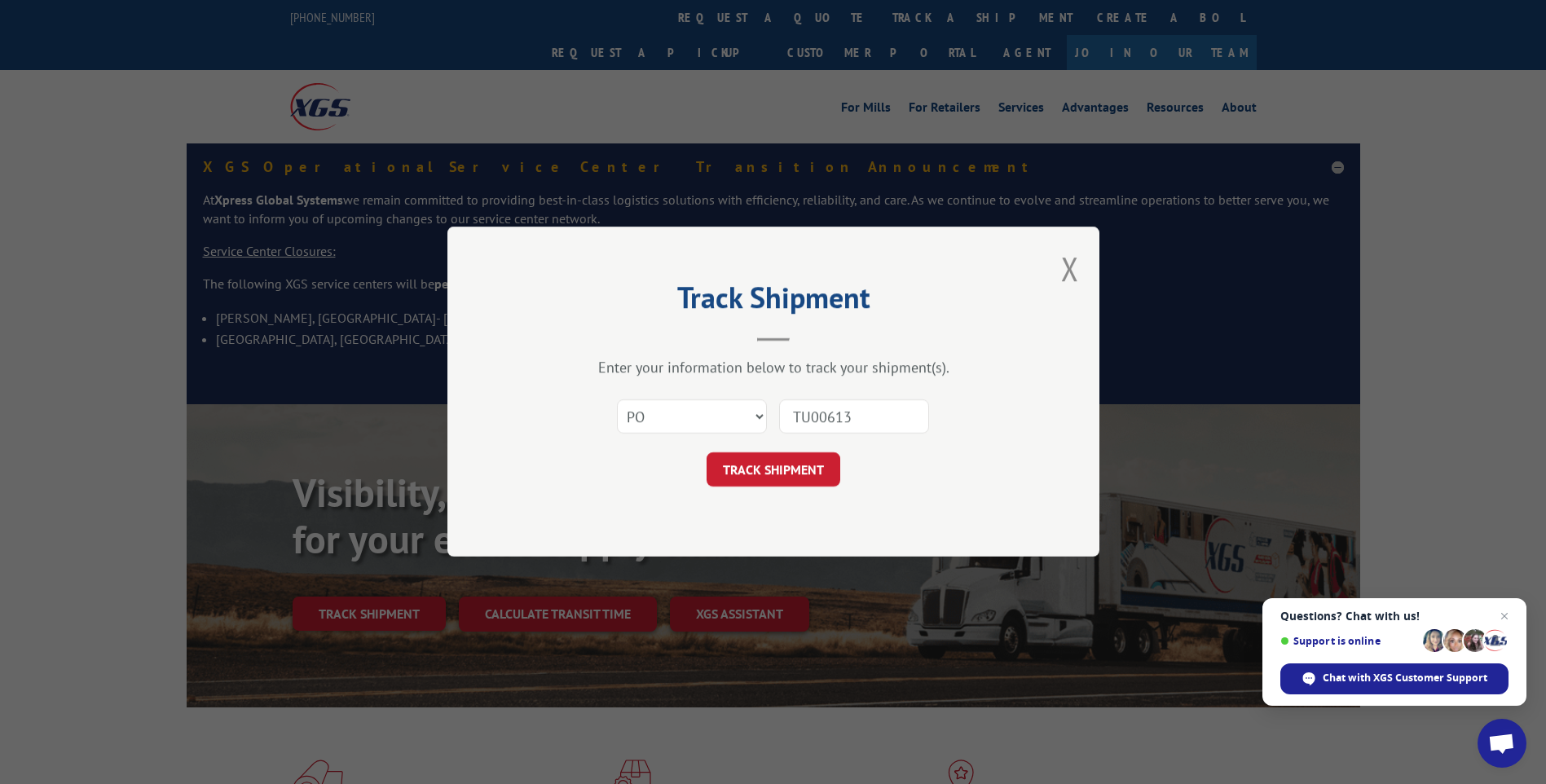
type input "TU006133"
click button "TRACK SHIPMENT" at bounding box center [773, 470] width 134 height 34
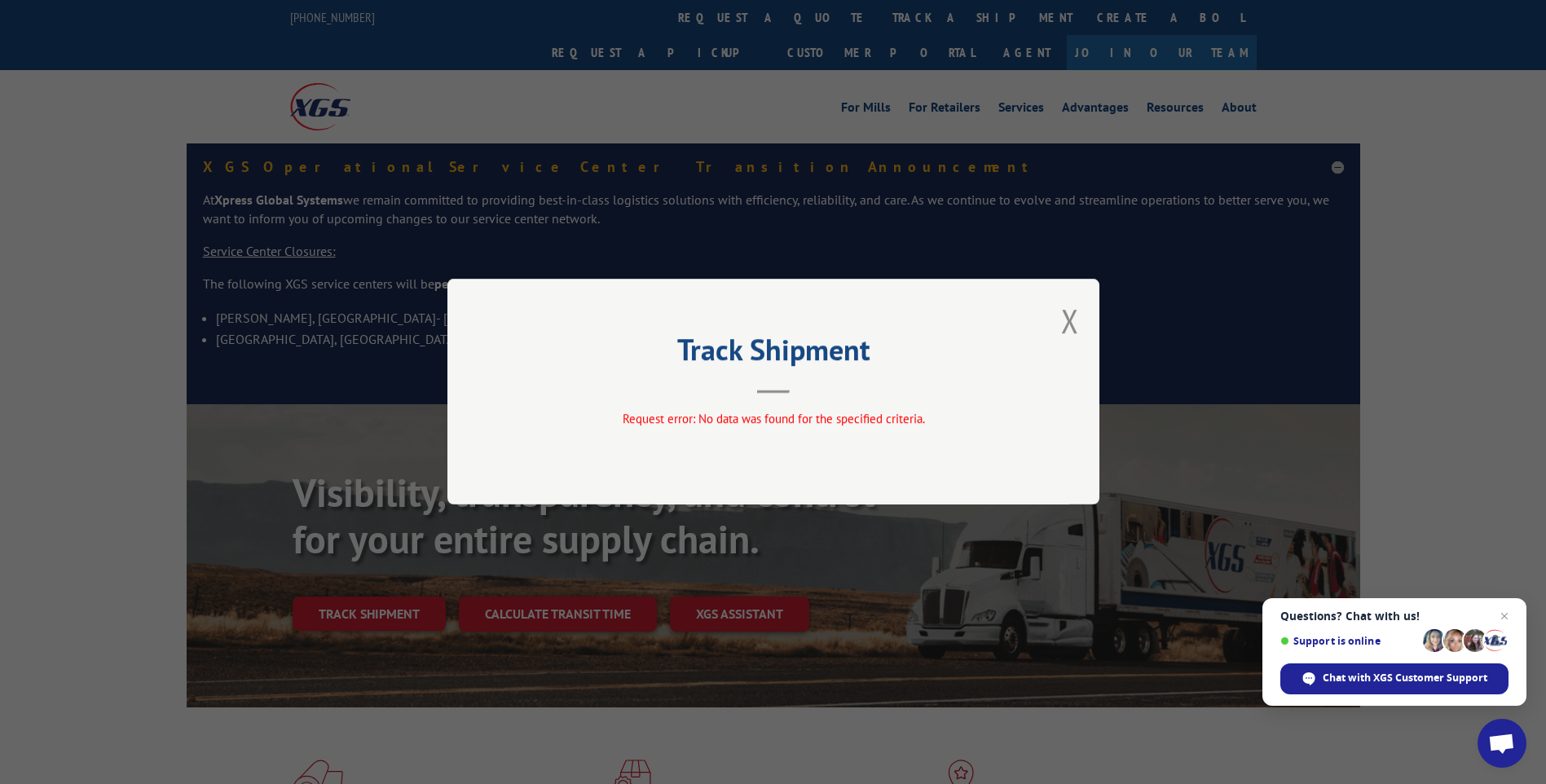
click at [1068, 323] on button "Close modal" at bounding box center [1070, 320] width 18 height 43
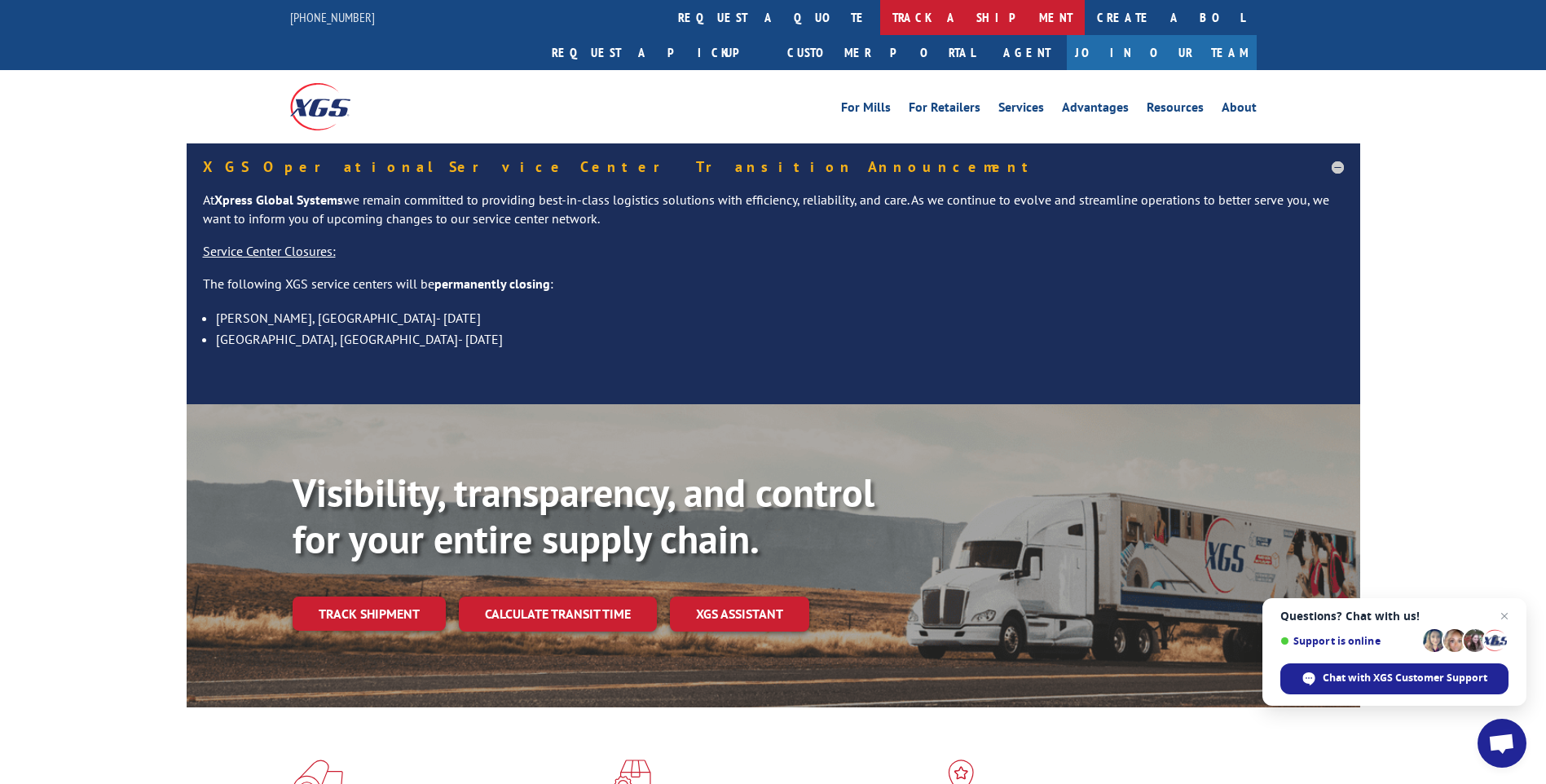
click at [880, 15] on link "track a shipment" at bounding box center [982, 17] width 205 height 35
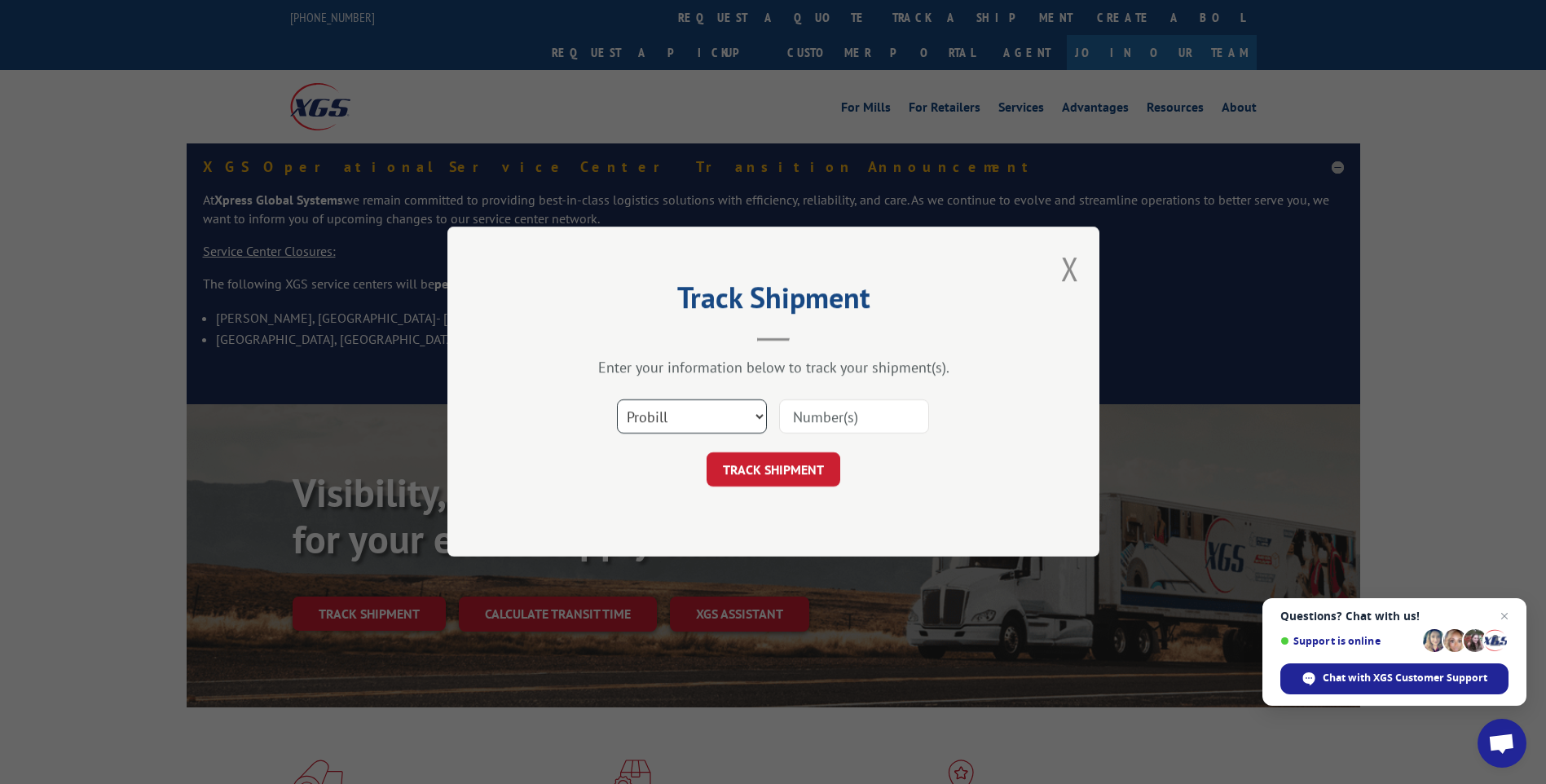
click at [644, 402] on select "Select category... Probill BOL PO" at bounding box center [692, 417] width 150 height 34
select select "po"
click at [617, 400] on select "Select category... Probill BOL PO" at bounding box center [692, 417] width 150 height 34
click at [869, 425] on input at bounding box center [854, 417] width 150 height 34
type input "TU006122"
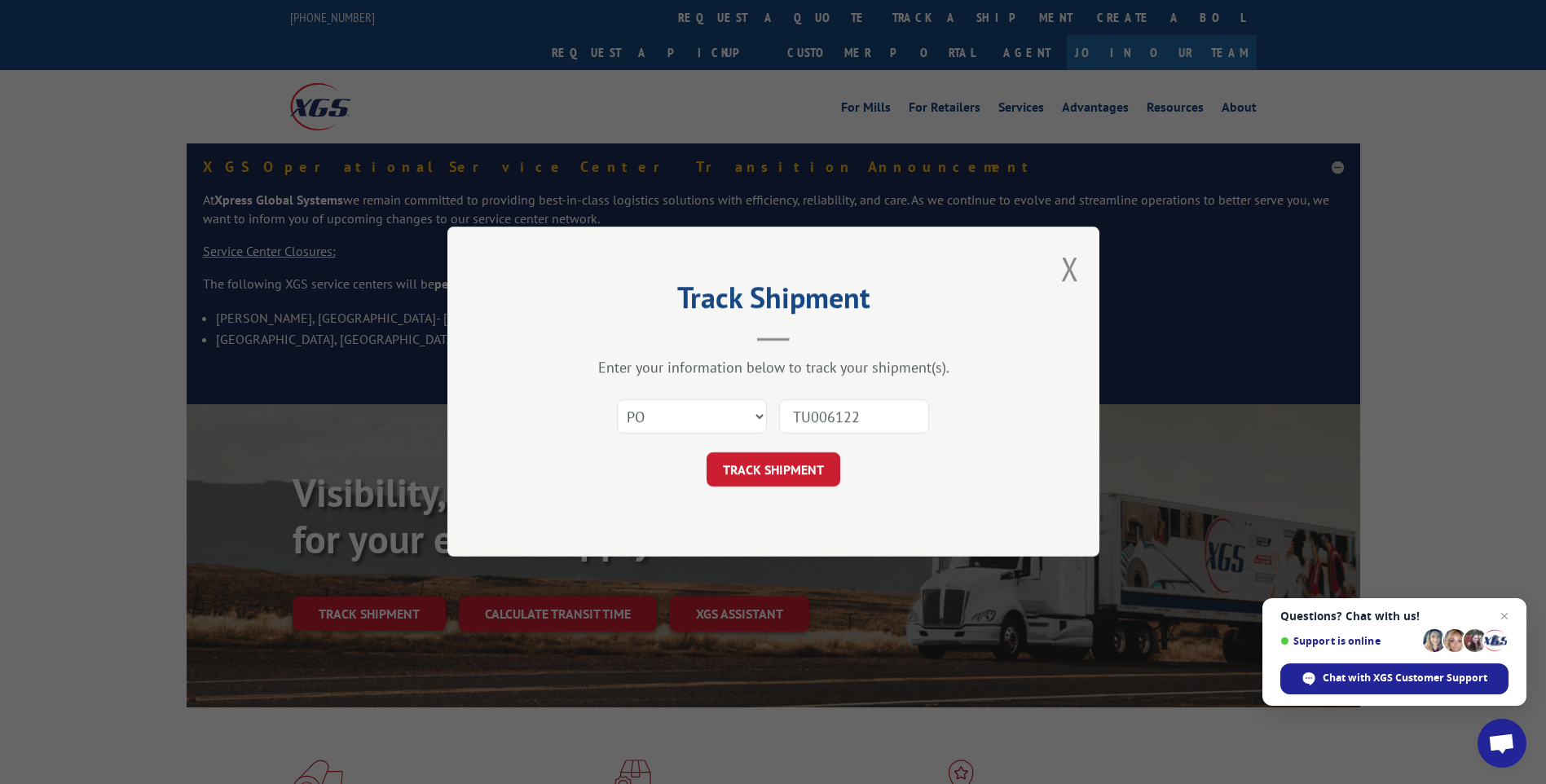
click button "TRACK SHIPMENT" at bounding box center [773, 470] width 134 height 34
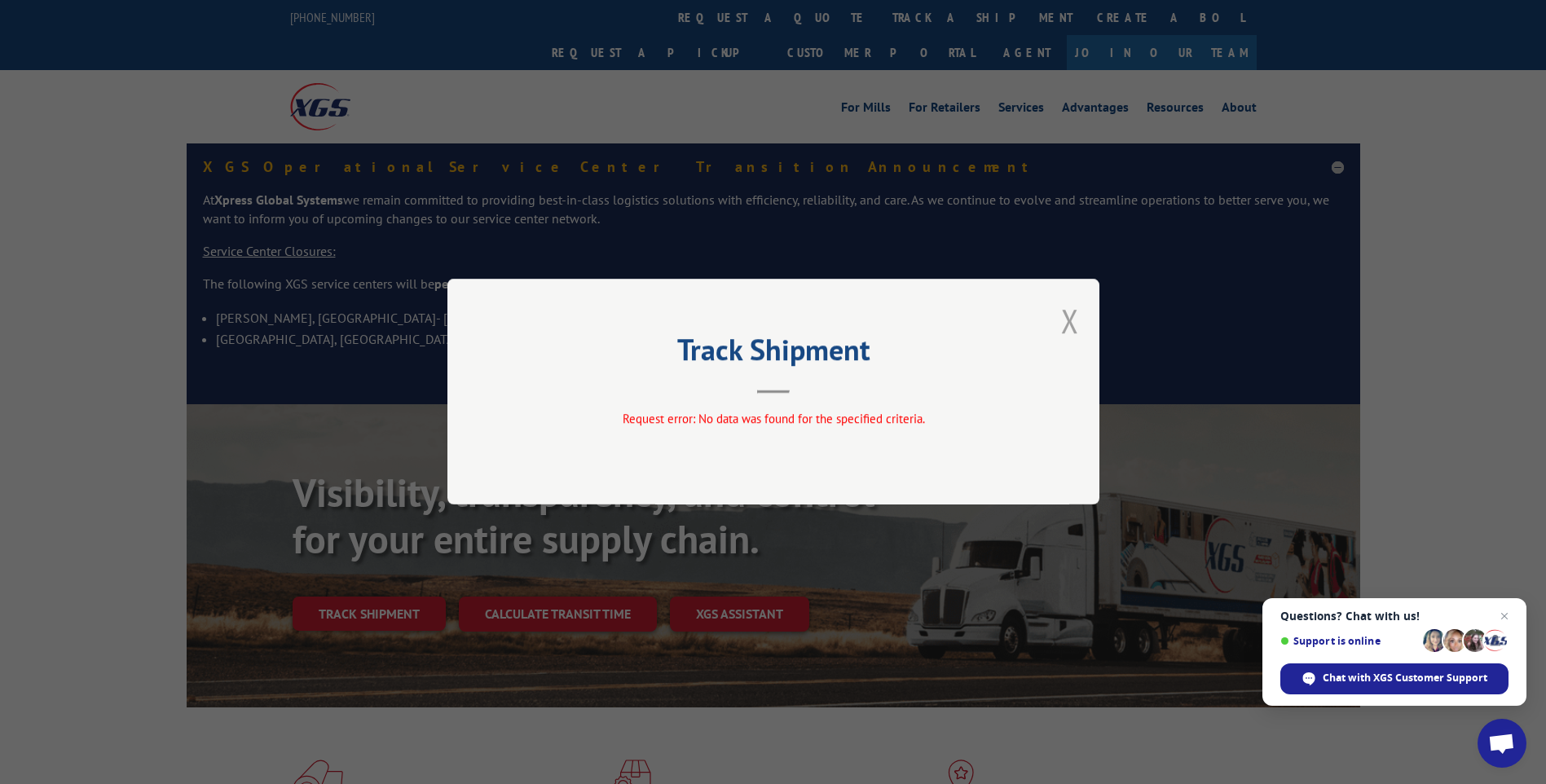
click at [1072, 320] on button "Close modal" at bounding box center [1070, 320] width 18 height 43
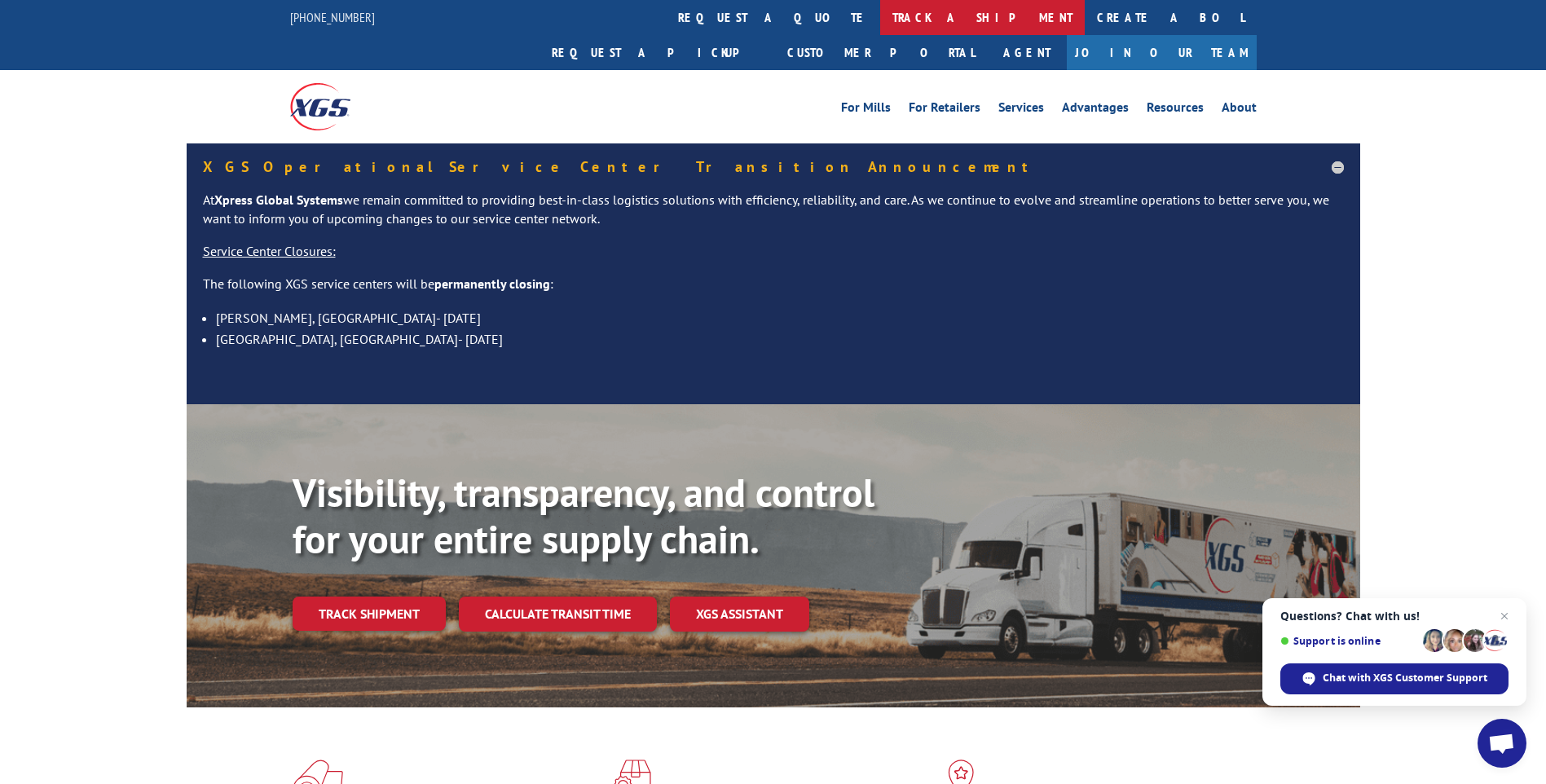
click at [880, 4] on link "track a shipment" at bounding box center [982, 17] width 205 height 35
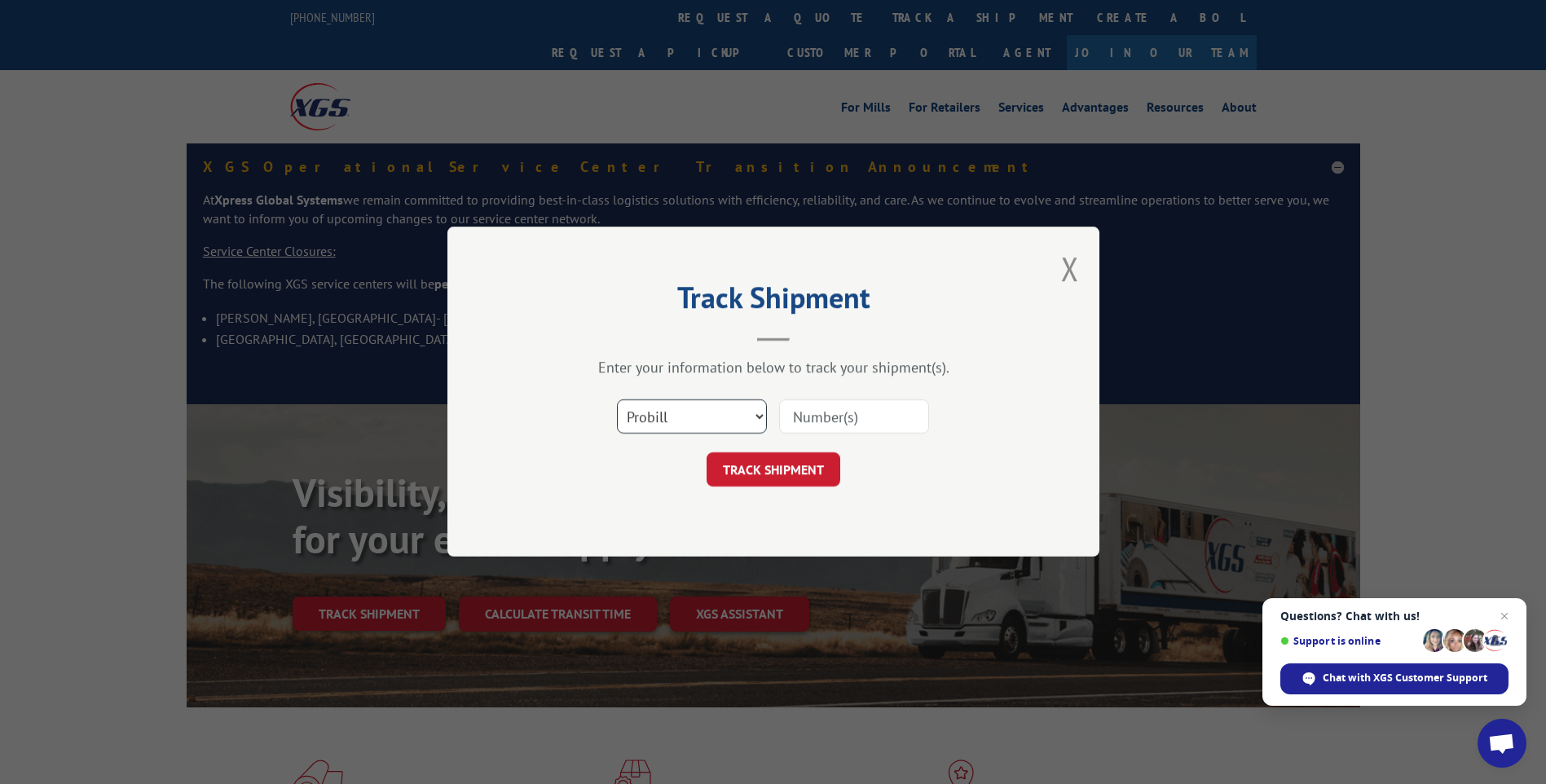
click at [703, 426] on select "Select category... Probill BOL PO" at bounding box center [692, 417] width 150 height 34
select select "po"
click at [617, 400] on select "Select category... Probill BOL PO" at bounding box center [692, 417] width 150 height 34
click at [876, 422] on input at bounding box center [854, 417] width 150 height 34
type input "TU006108"
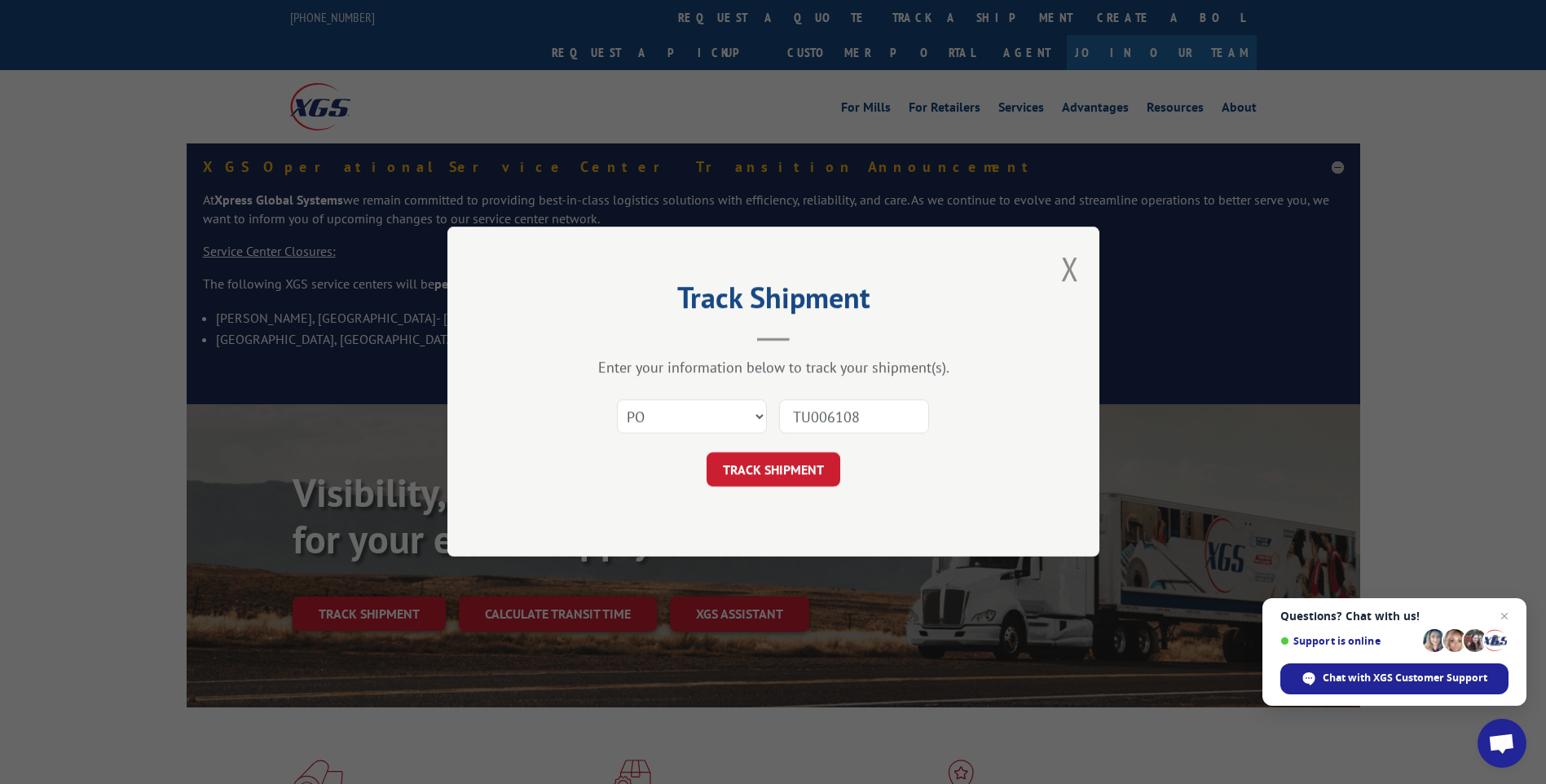
click button "TRACK SHIPMENT" at bounding box center [773, 470] width 134 height 34
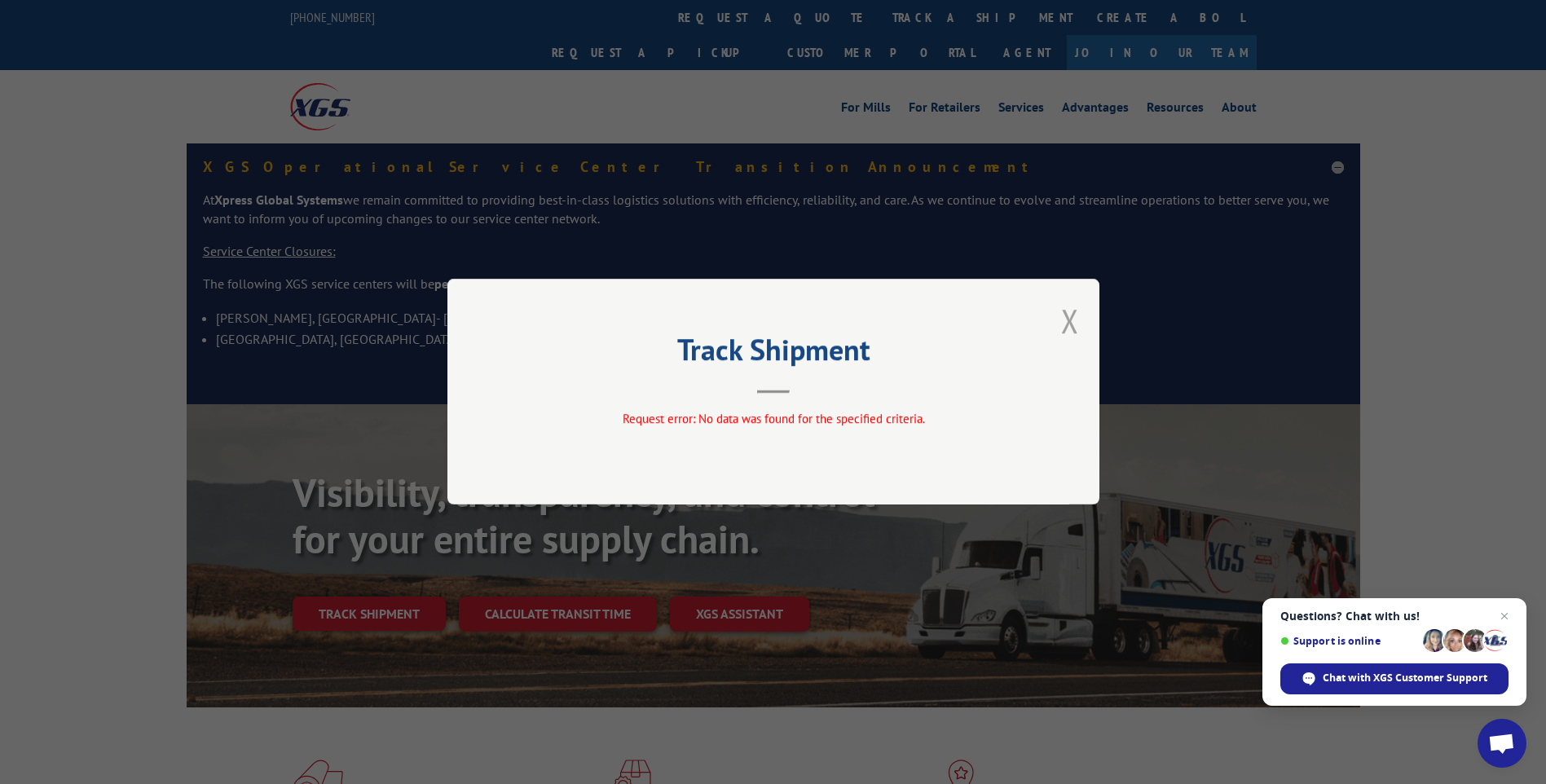
click at [1062, 319] on button "Close modal" at bounding box center [1070, 320] width 18 height 43
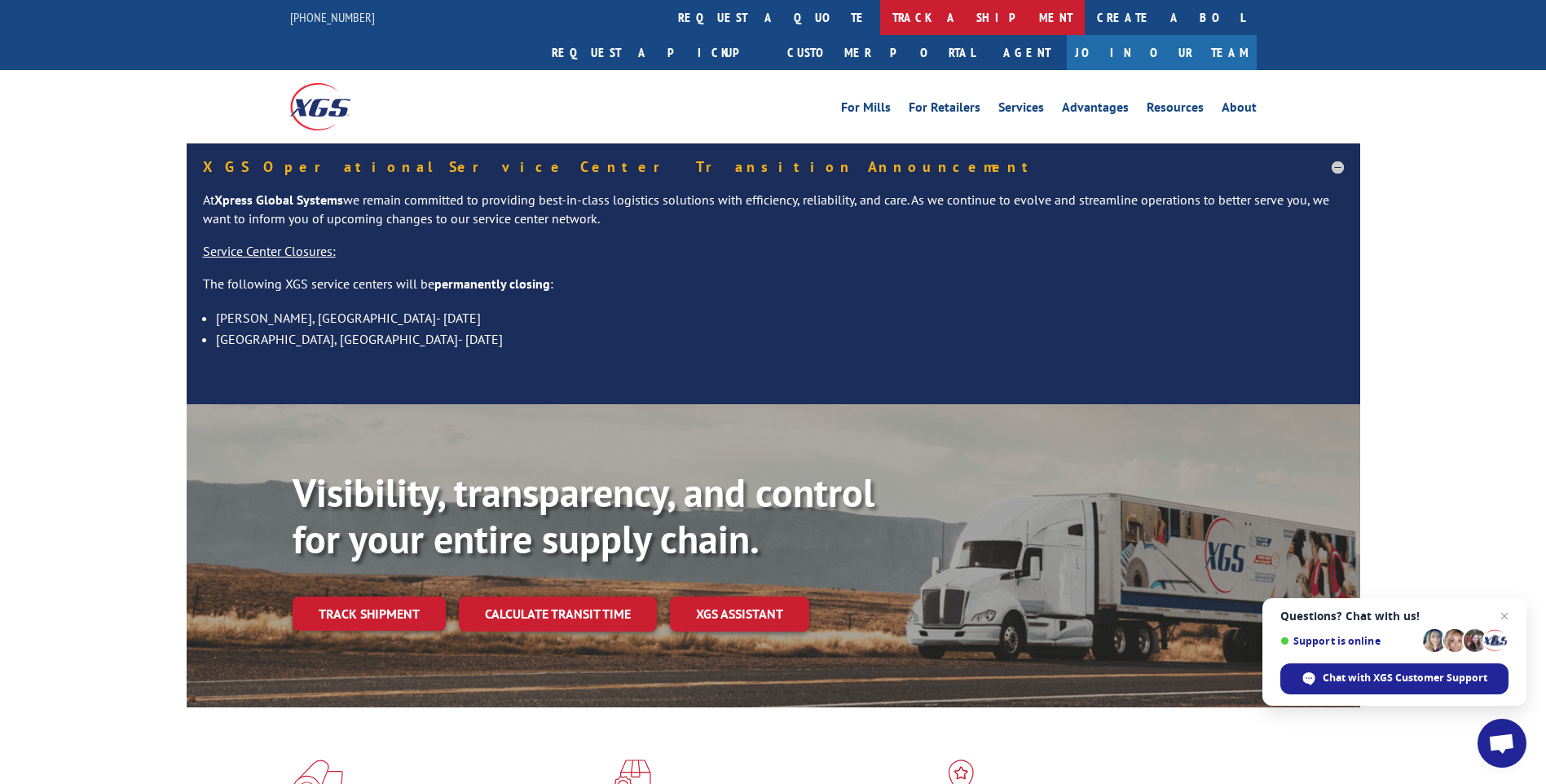
click at [880, 17] on link "track a shipment" at bounding box center [982, 17] width 205 height 35
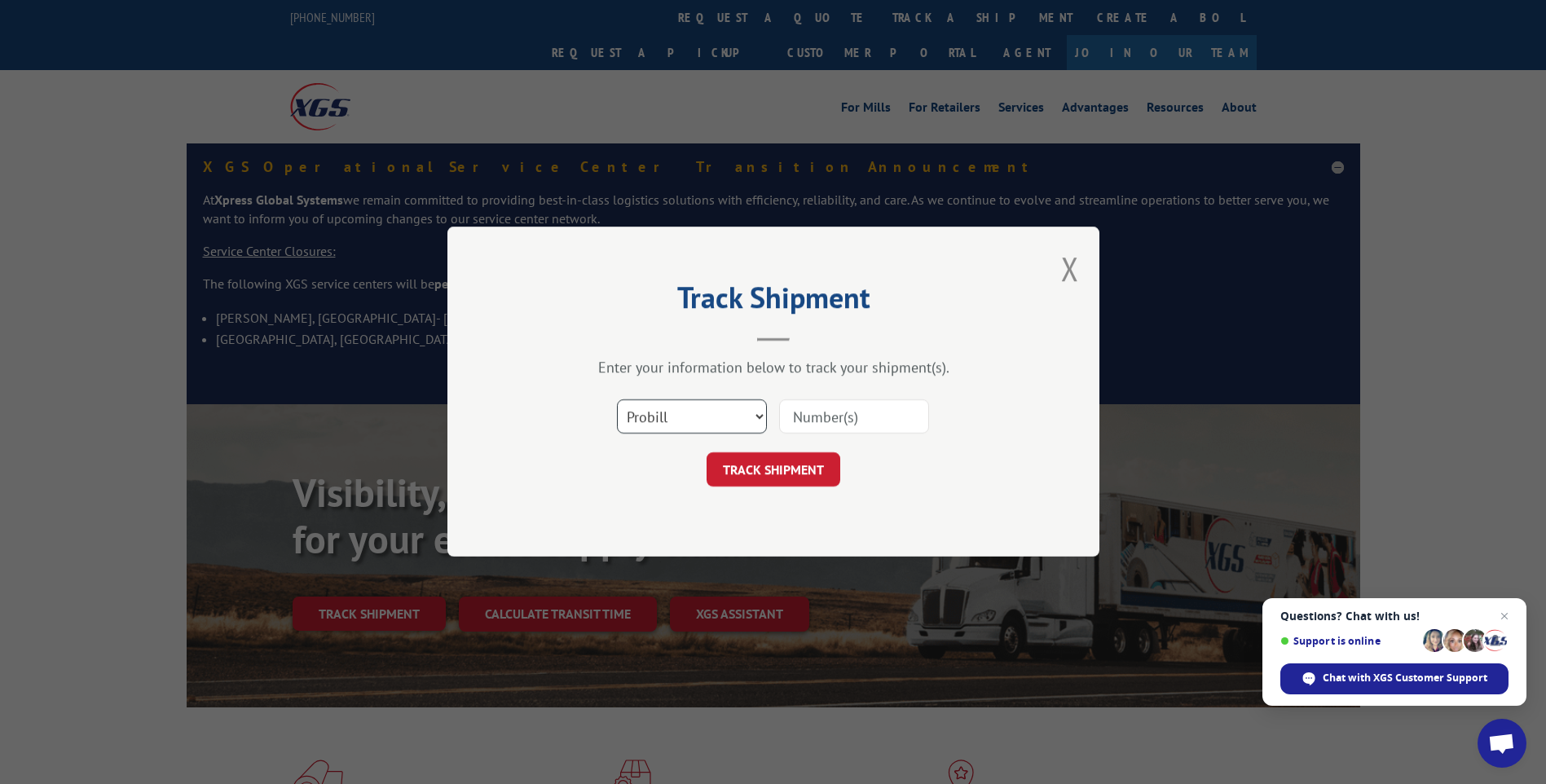
click at [654, 419] on select "Select category... Probill BOL PO" at bounding box center [692, 417] width 150 height 34
select select "po"
click at [617, 400] on select "Select category... Probill BOL PO" at bounding box center [692, 417] width 150 height 34
click at [868, 415] on input at bounding box center [854, 417] width 150 height 34
type input "TU006024"
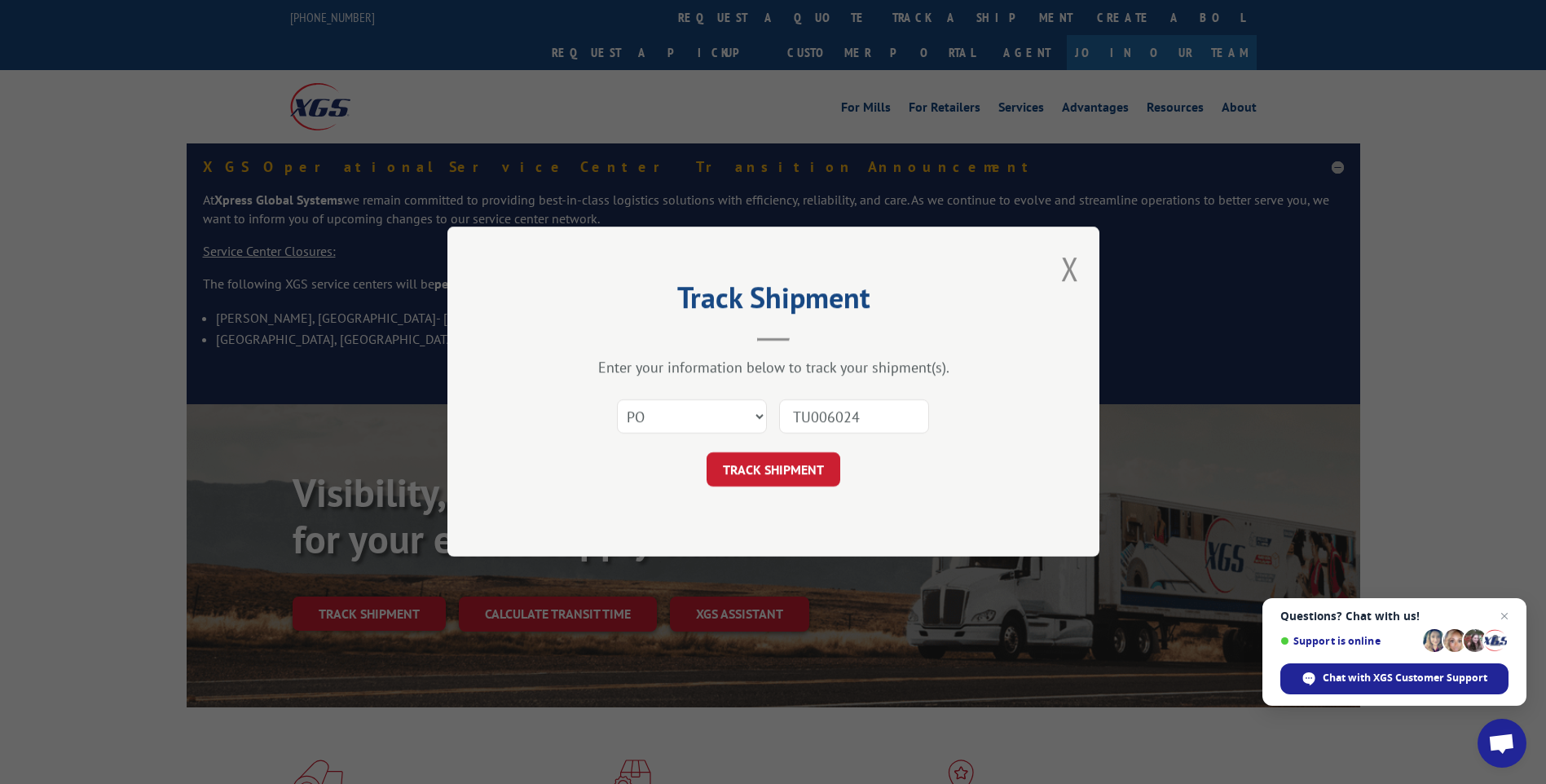
click button "TRACK SHIPMENT" at bounding box center [773, 470] width 134 height 34
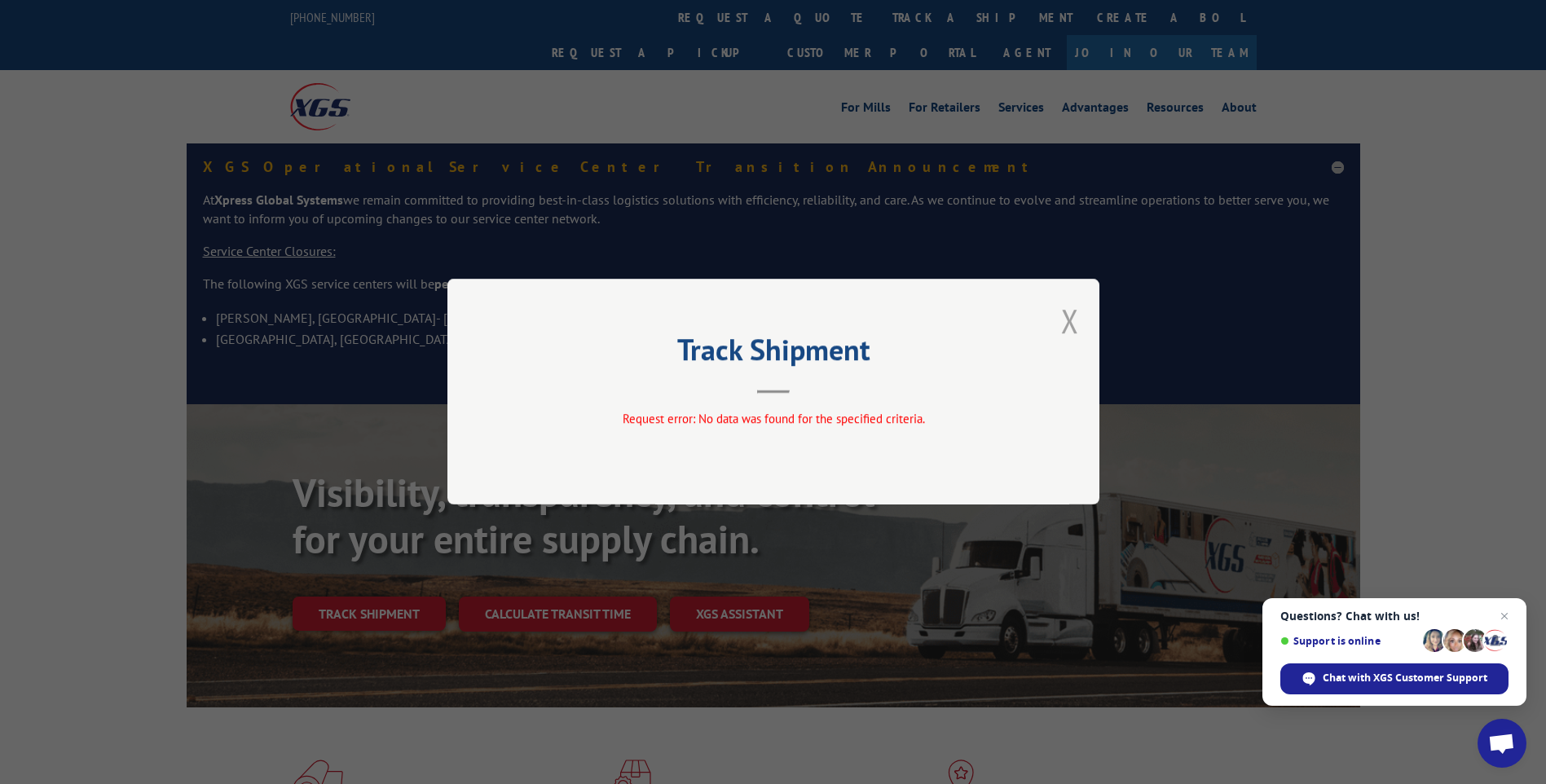
click at [1067, 312] on button "Close modal" at bounding box center [1070, 320] width 18 height 43
